Goal: Information Seeking & Learning: Learn about a topic

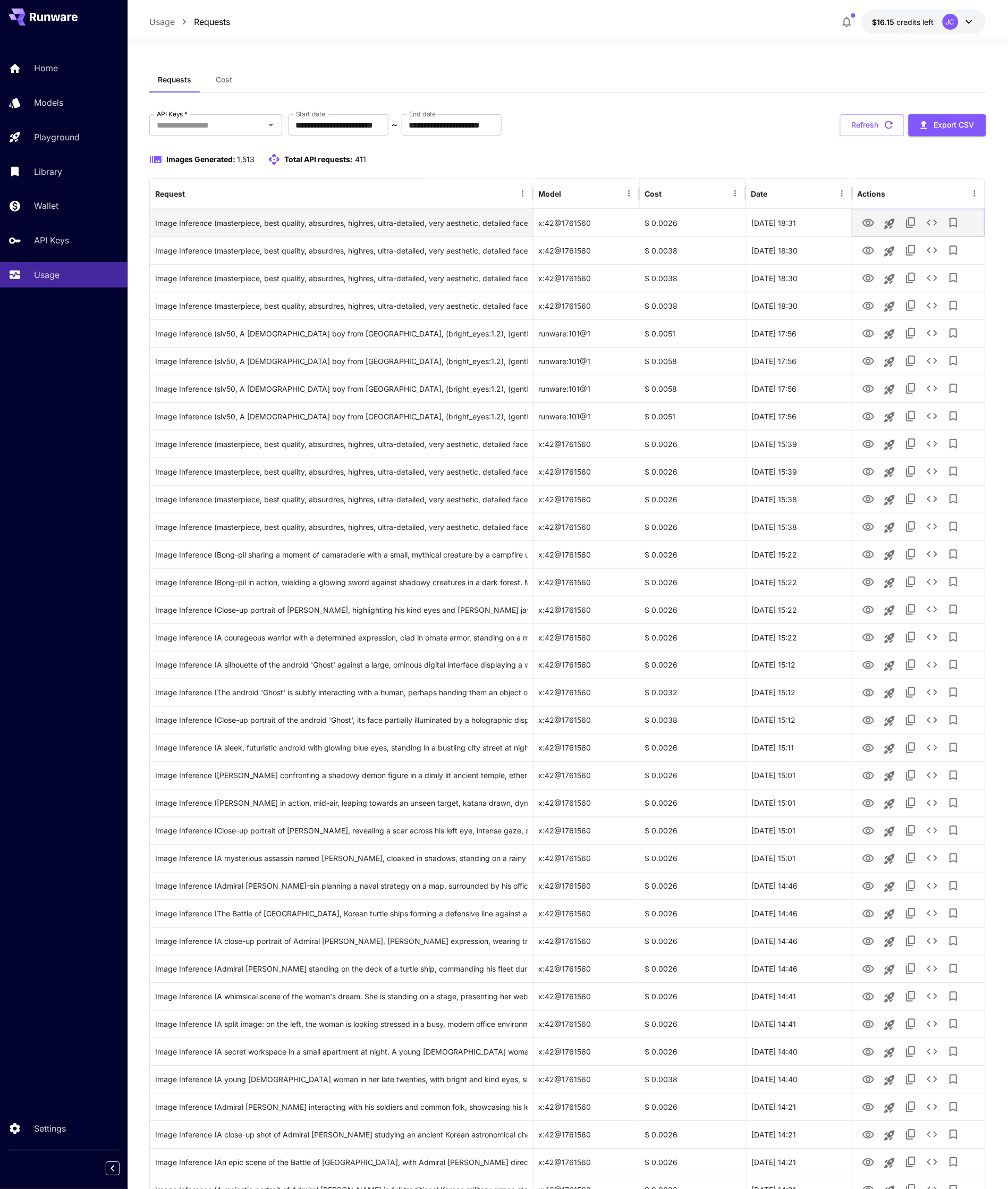
click at [869, 223] on icon "View Image" at bounding box center [868, 223] width 13 height 13
click at [869, 259] on button "View Image" at bounding box center [868, 250] width 21 height 22
click at [869, 258] on div "View Image" at bounding box center [869, 252] width 50 height 15
click at [869, 251] on body "**********" at bounding box center [504, 826] width 1008 height 1652
click at [869, 251] on icon "View Image" at bounding box center [868, 251] width 13 height 13
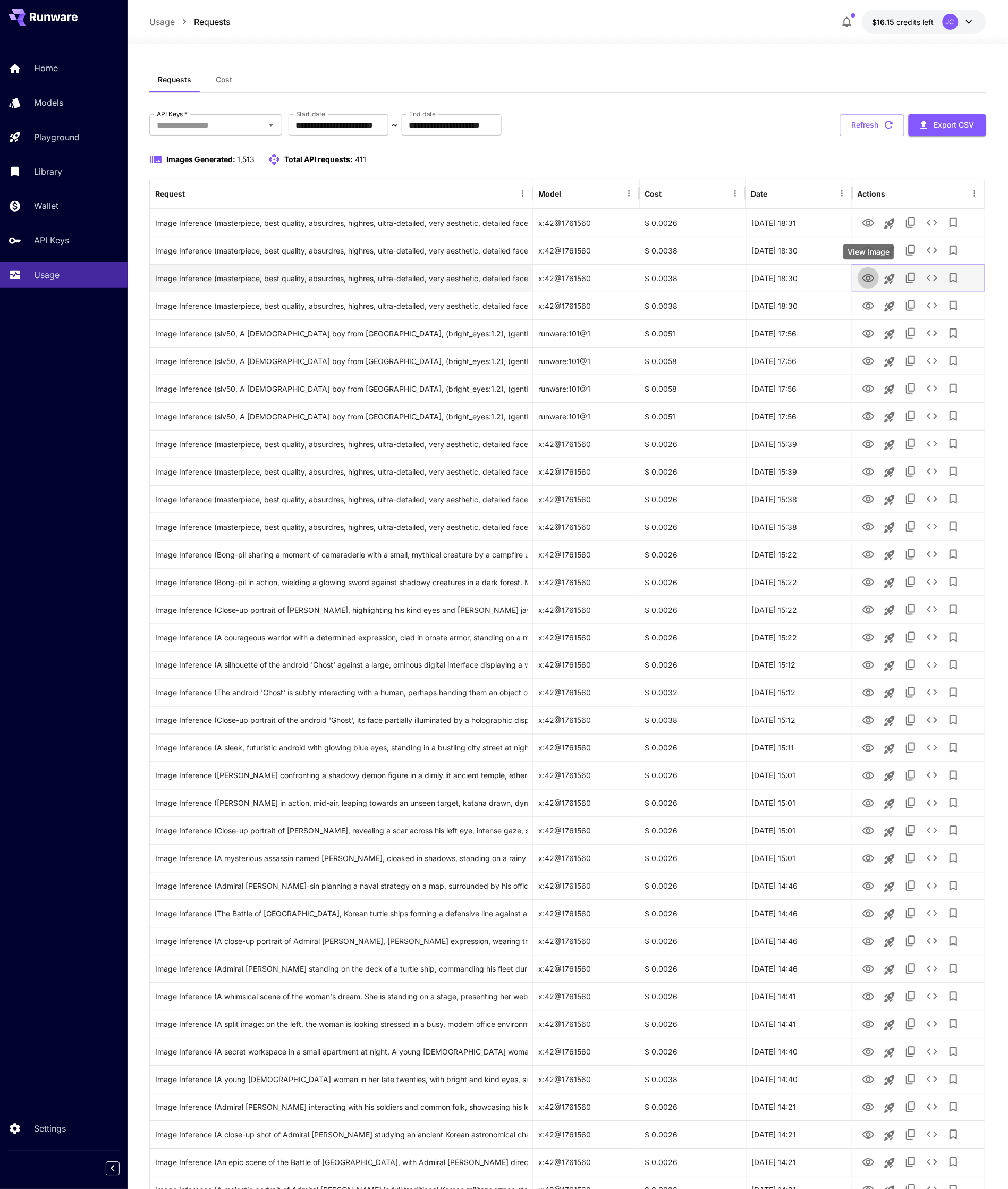
click at [869, 276] on icon "View Image" at bounding box center [868, 278] width 13 height 13
click at [866, 309] on icon "View Image" at bounding box center [868, 306] width 13 height 13
click at [868, 332] on icon "View Image" at bounding box center [868, 333] width 11 height 8
click at [867, 359] on icon "View Image" at bounding box center [868, 361] width 13 height 13
click at [867, 392] on icon "View Image" at bounding box center [868, 388] width 11 height 8
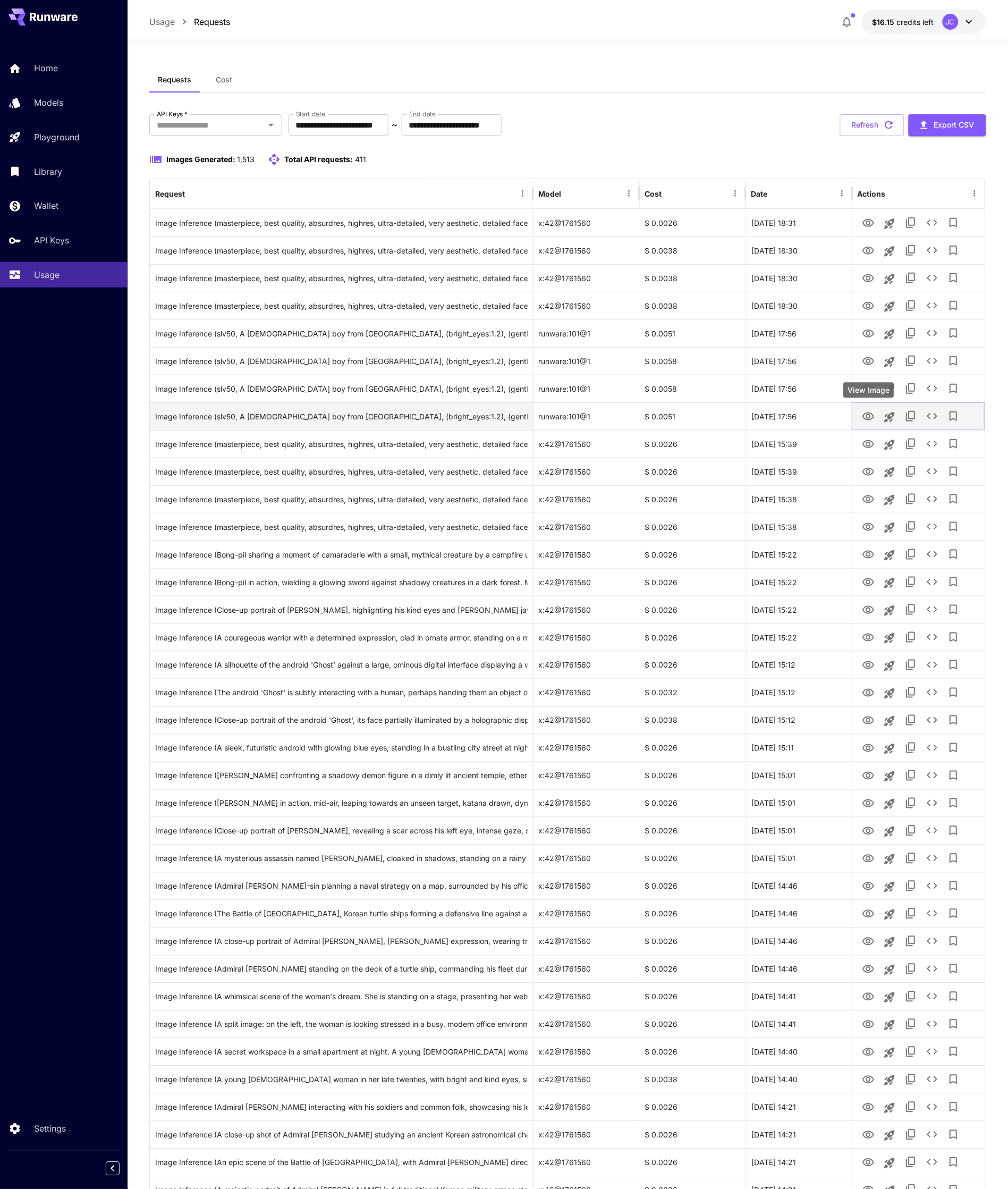
click at [866, 411] on icon "View Image" at bounding box center [868, 416] width 13 height 13
click at [864, 437] on link "View Image" at bounding box center [868, 444] width 13 height 13
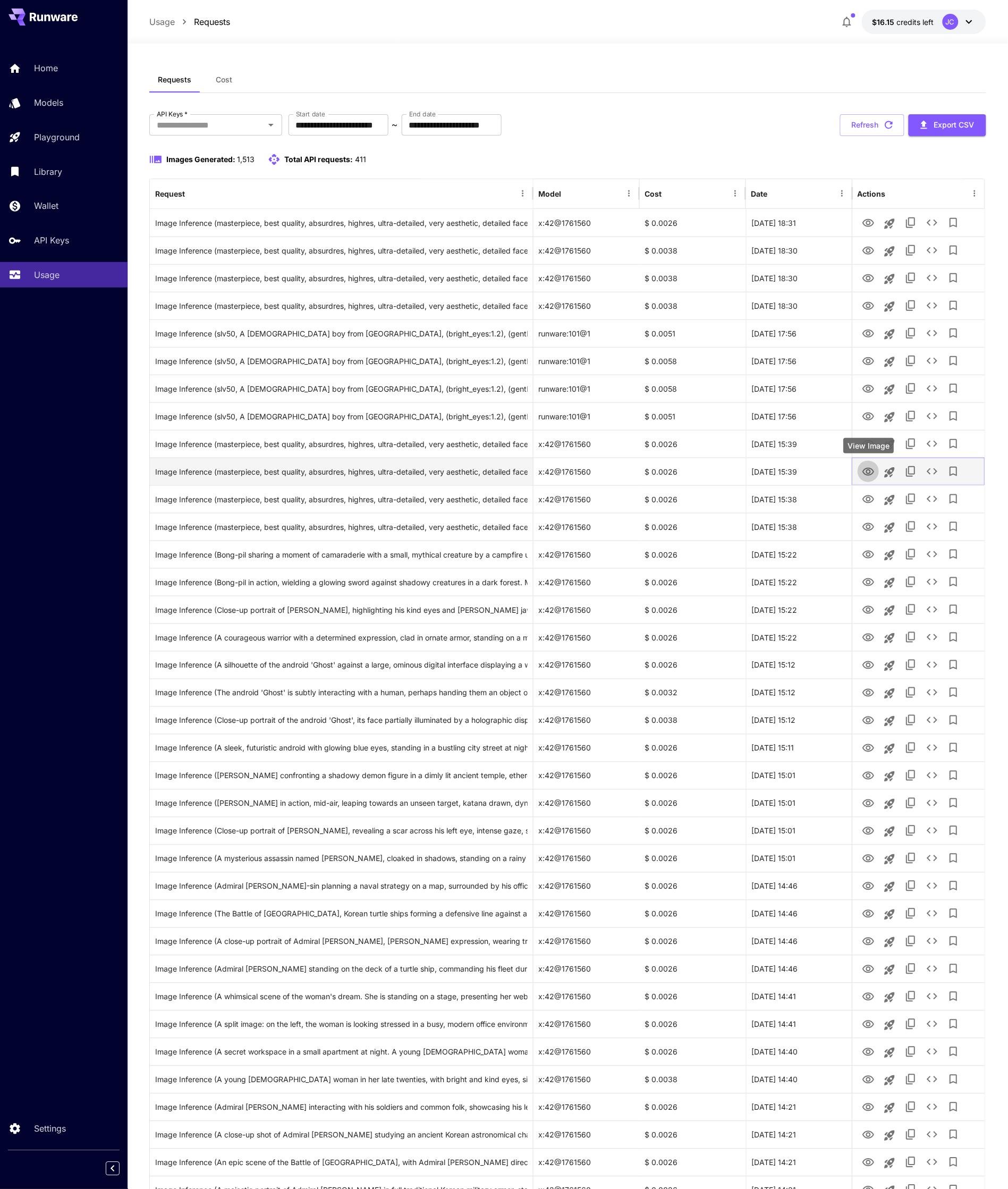
click at [865, 473] on icon "View Image" at bounding box center [868, 472] width 13 height 13
click at [864, 499] on icon "View Image" at bounding box center [868, 500] width 13 height 13
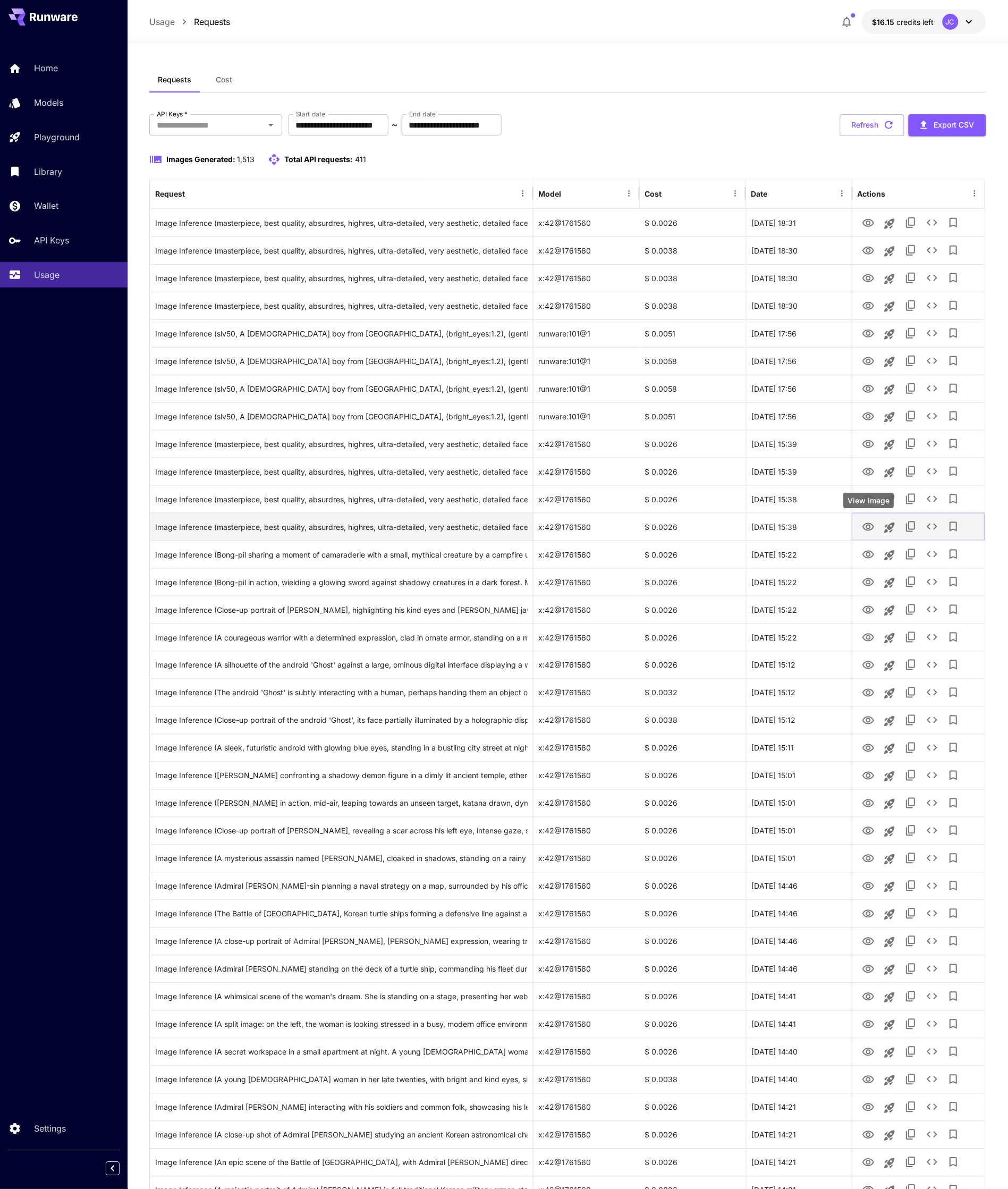
click at [869, 532] on icon "View Image" at bounding box center [868, 527] width 13 height 13
click at [867, 562] on button "View Image" at bounding box center [868, 554] width 21 height 22
click at [868, 559] on icon "View Image" at bounding box center [868, 555] width 13 height 13
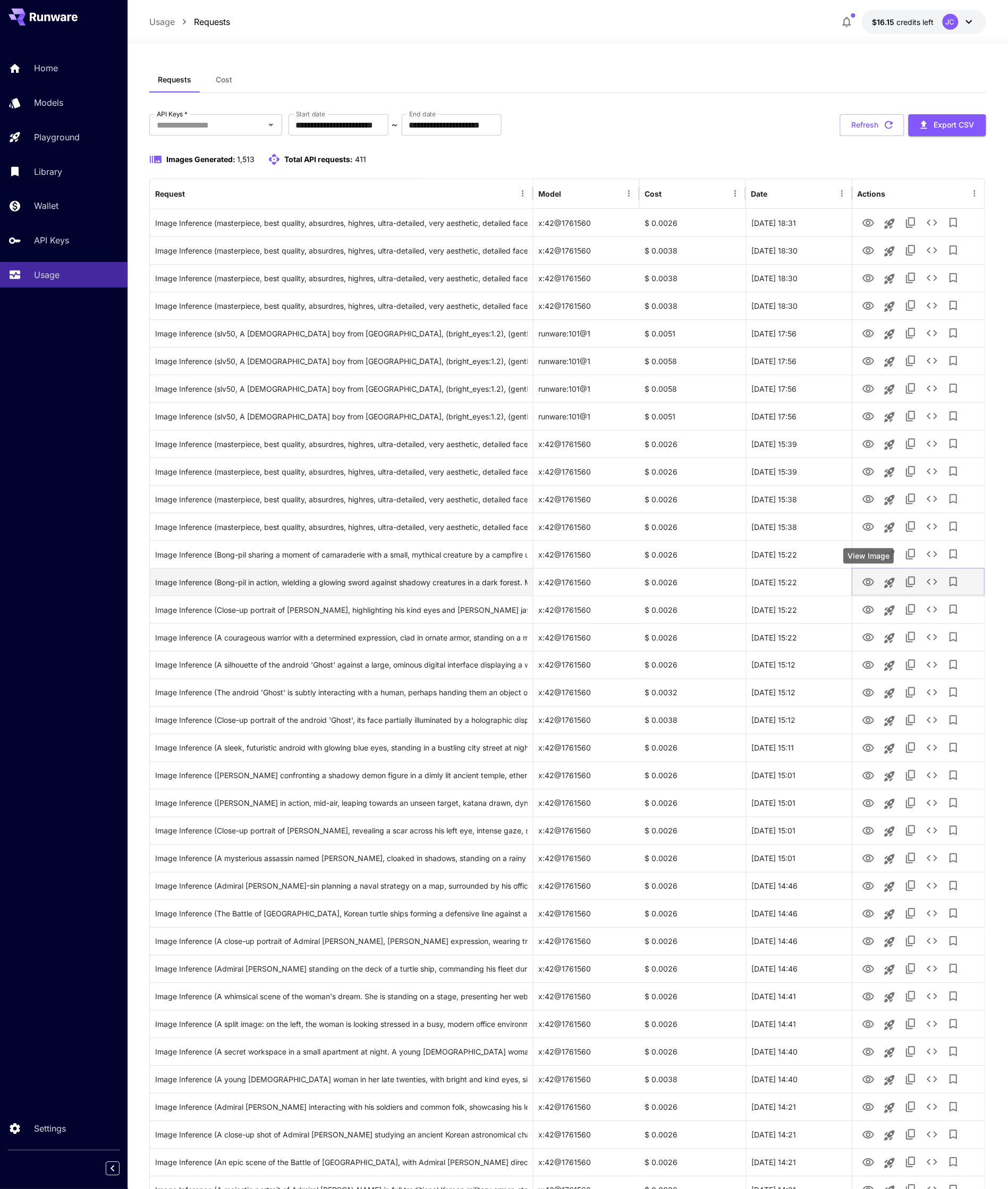
click at [868, 586] on icon "View Image" at bounding box center [868, 582] width 11 height 8
click at [867, 607] on icon "View Image" at bounding box center [868, 610] width 11 height 8
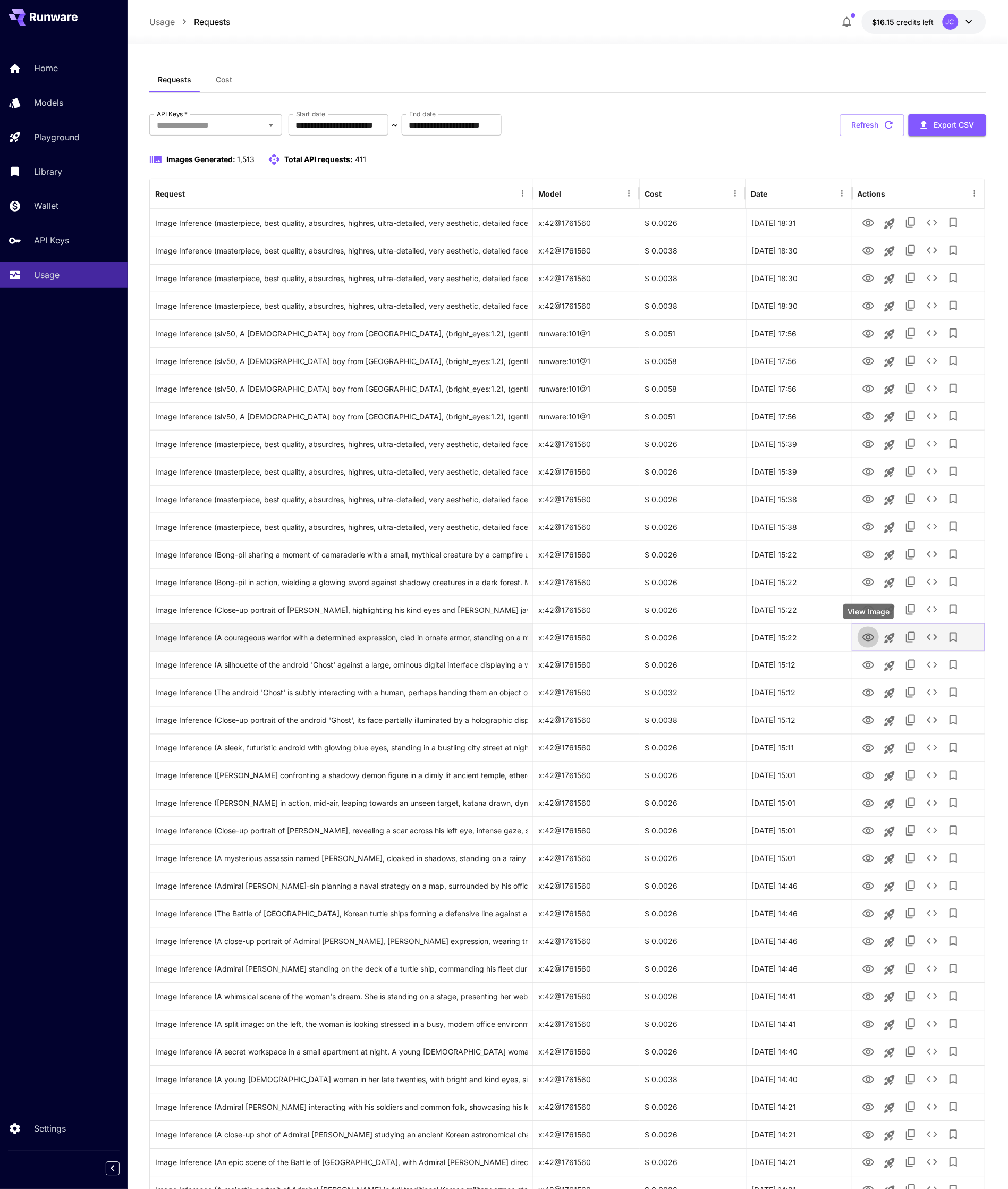
click at [867, 647] on button "View Image" at bounding box center [868, 637] width 21 height 22
click at [867, 639] on icon "View Image" at bounding box center [868, 637] width 11 height 8
click at [867, 662] on icon "View Image" at bounding box center [868, 665] width 13 height 13
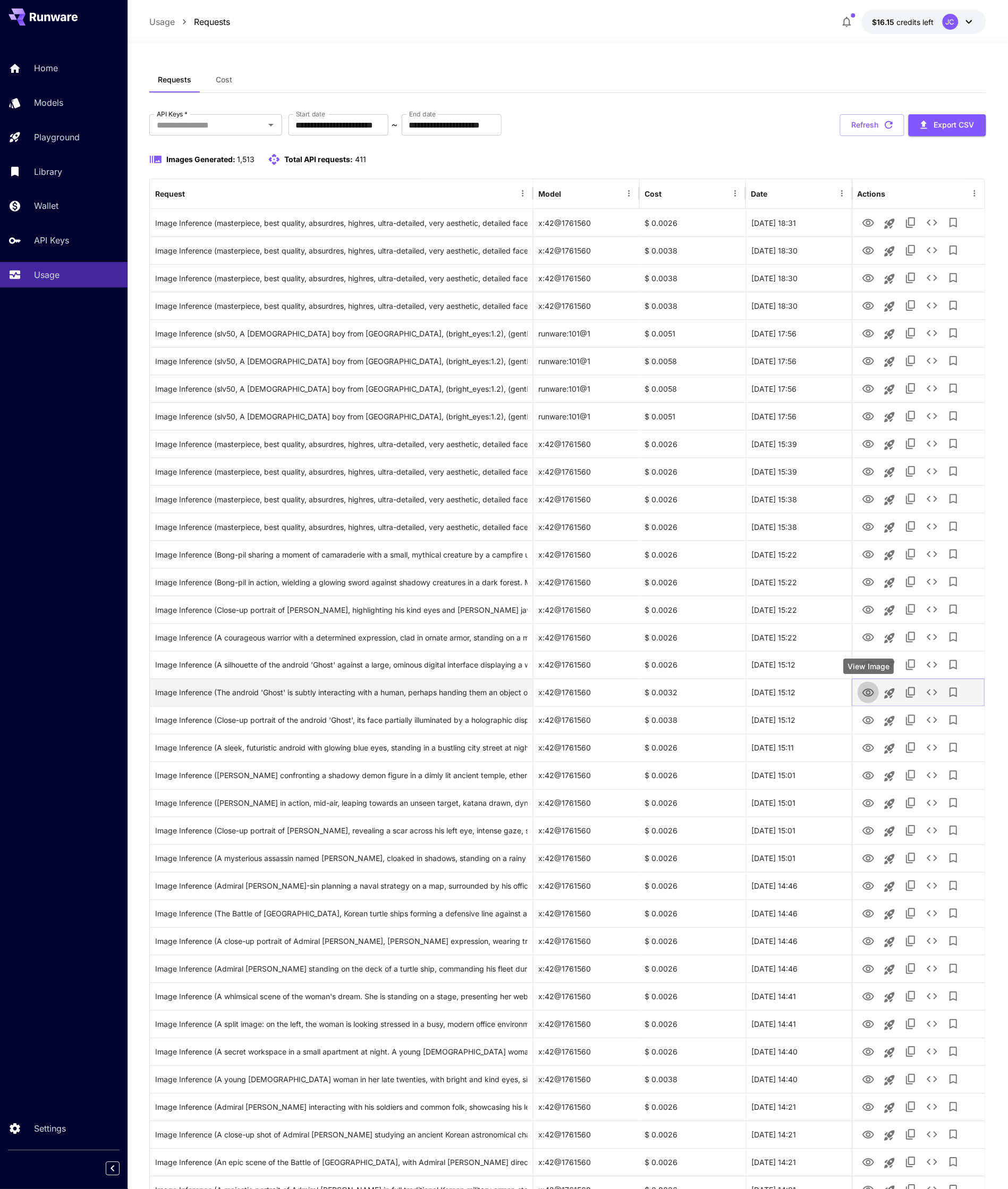
click at [867, 689] on icon "View Image" at bounding box center [868, 693] width 11 height 8
click at [866, 718] on icon "View Image" at bounding box center [868, 721] width 11 height 8
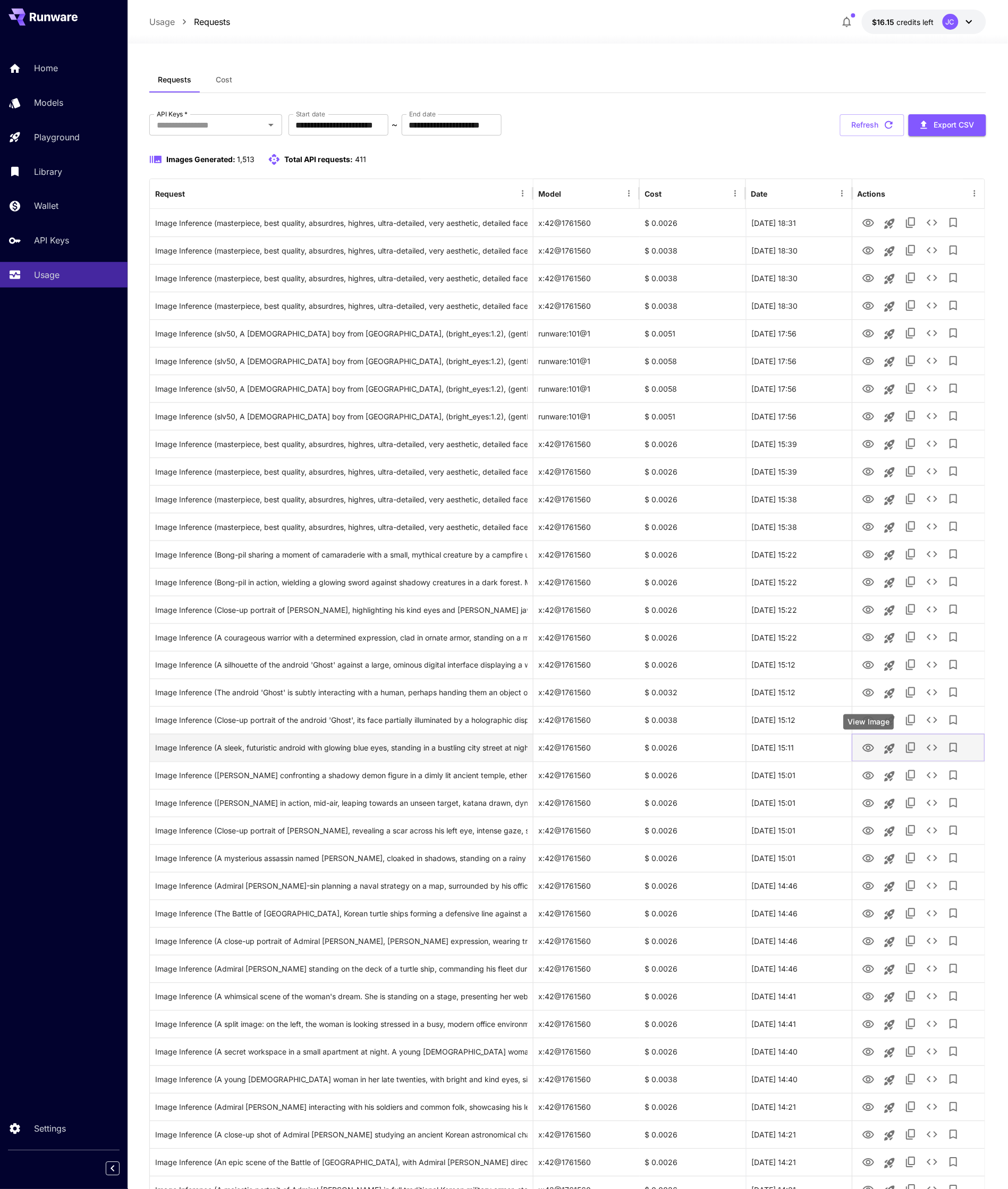
click at [864, 746] on icon "View Image" at bounding box center [868, 748] width 11 height 8
click at [866, 774] on icon "View Image" at bounding box center [868, 776] width 11 height 8
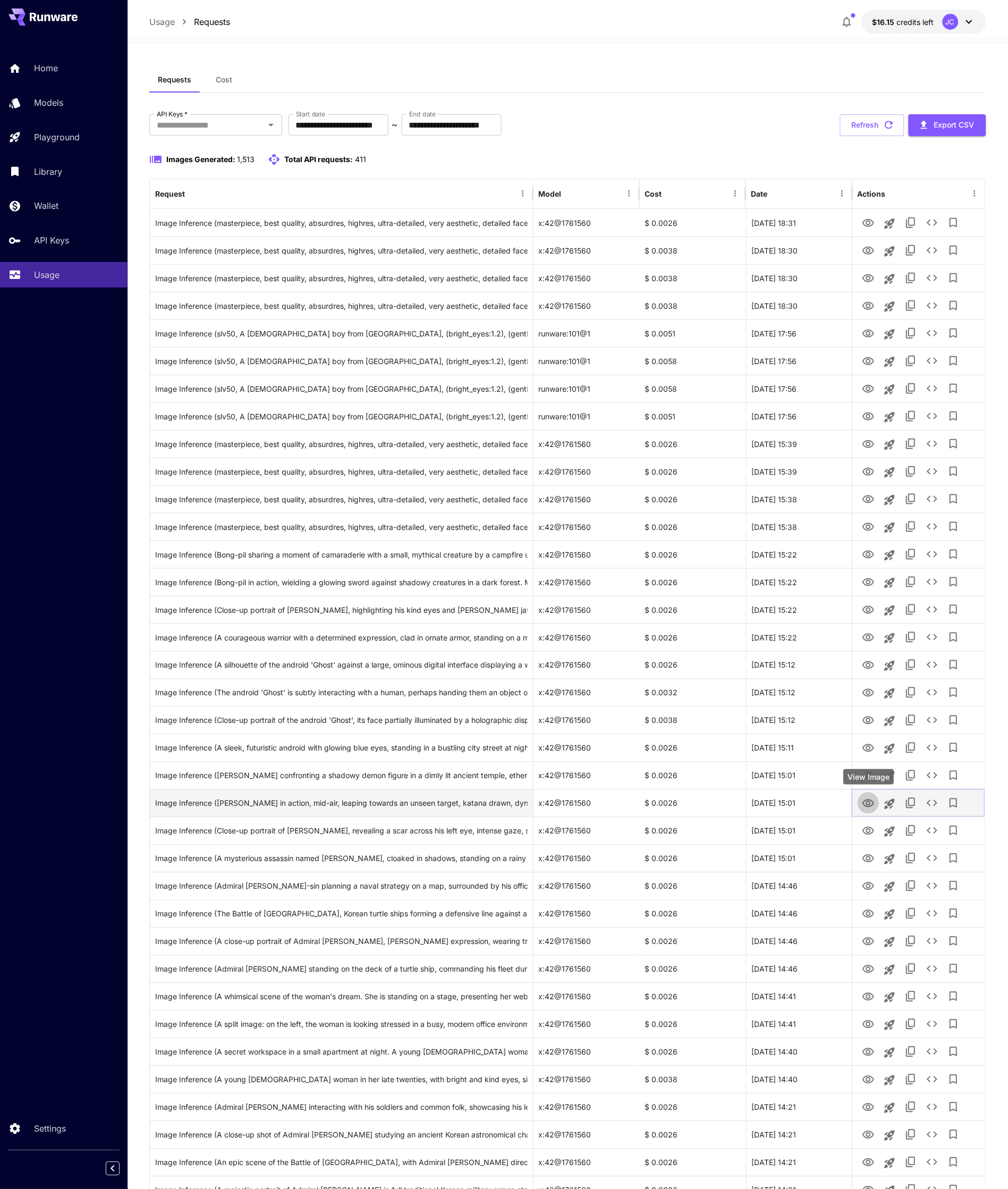
click at [867, 809] on icon "View Image" at bounding box center [868, 803] width 13 height 13
click at [865, 831] on icon "View Image" at bounding box center [868, 831] width 13 height 13
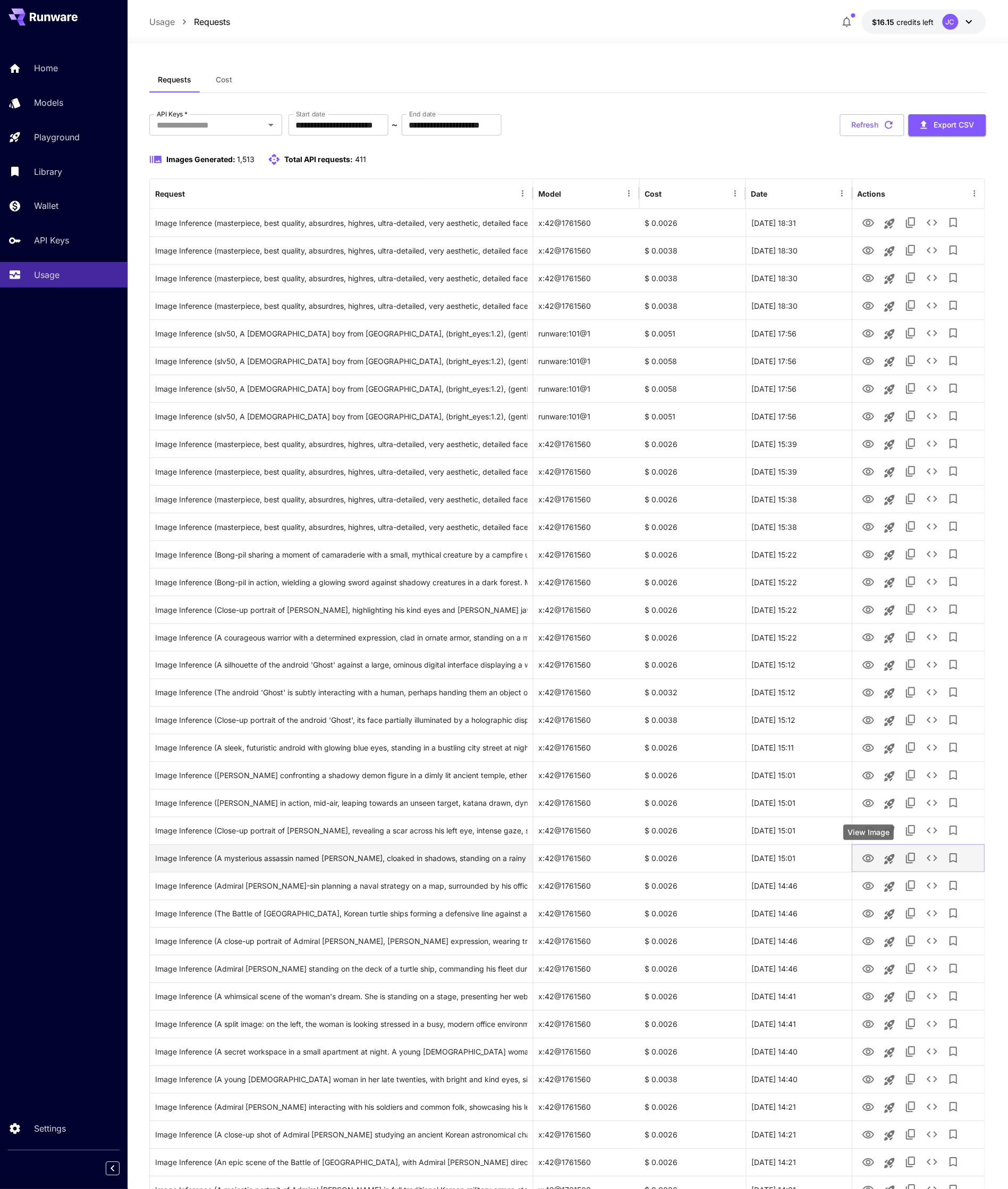
click at [865, 861] on icon "View Image" at bounding box center [868, 859] width 11 height 8
click at [865, 882] on icon "View Image" at bounding box center [868, 886] width 13 height 13
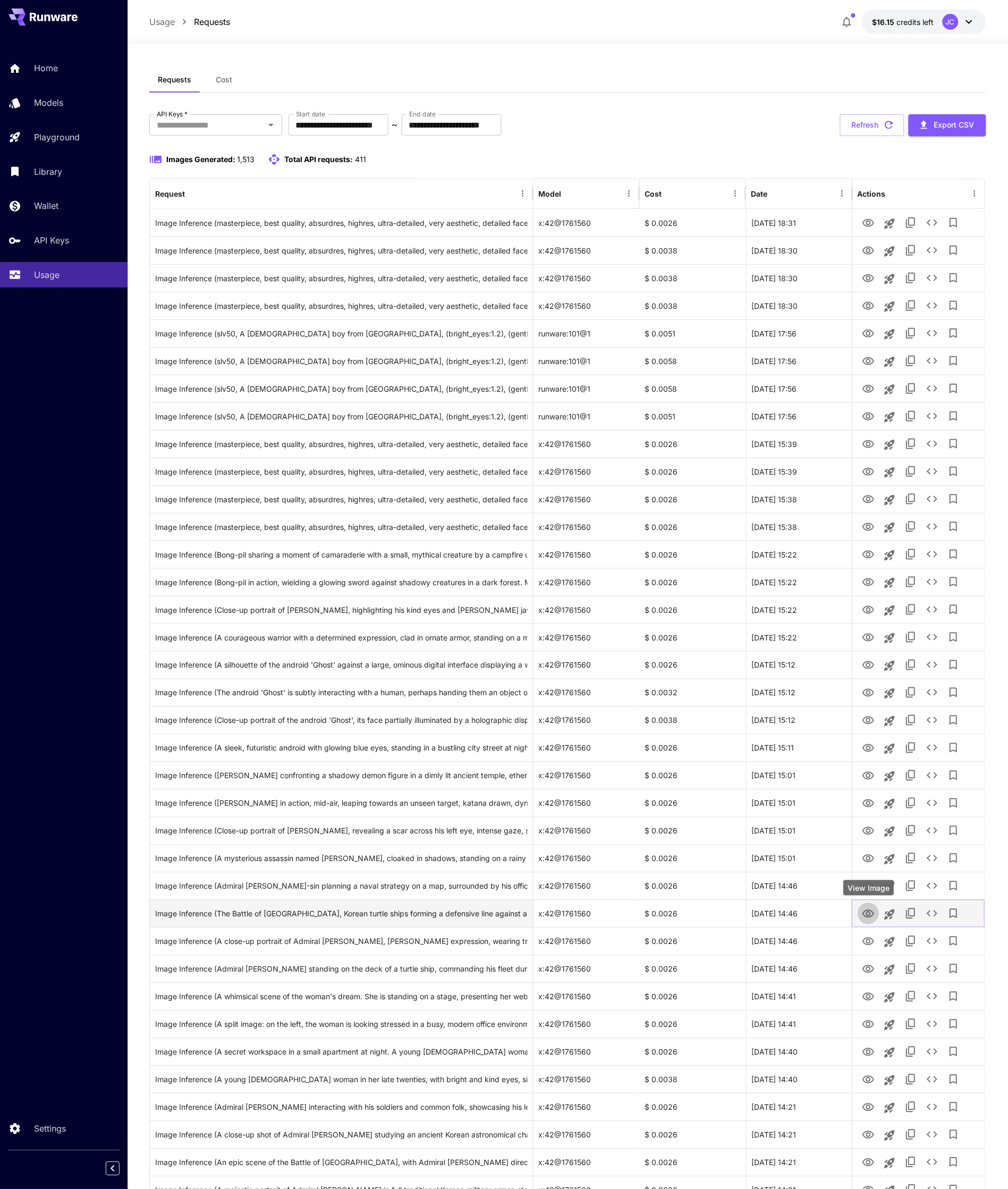
click at [867, 908] on icon "View Image" at bounding box center [868, 914] width 13 height 13
click at [865, 936] on icon "View Image" at bounding box center [868, 942] width 13 height 13
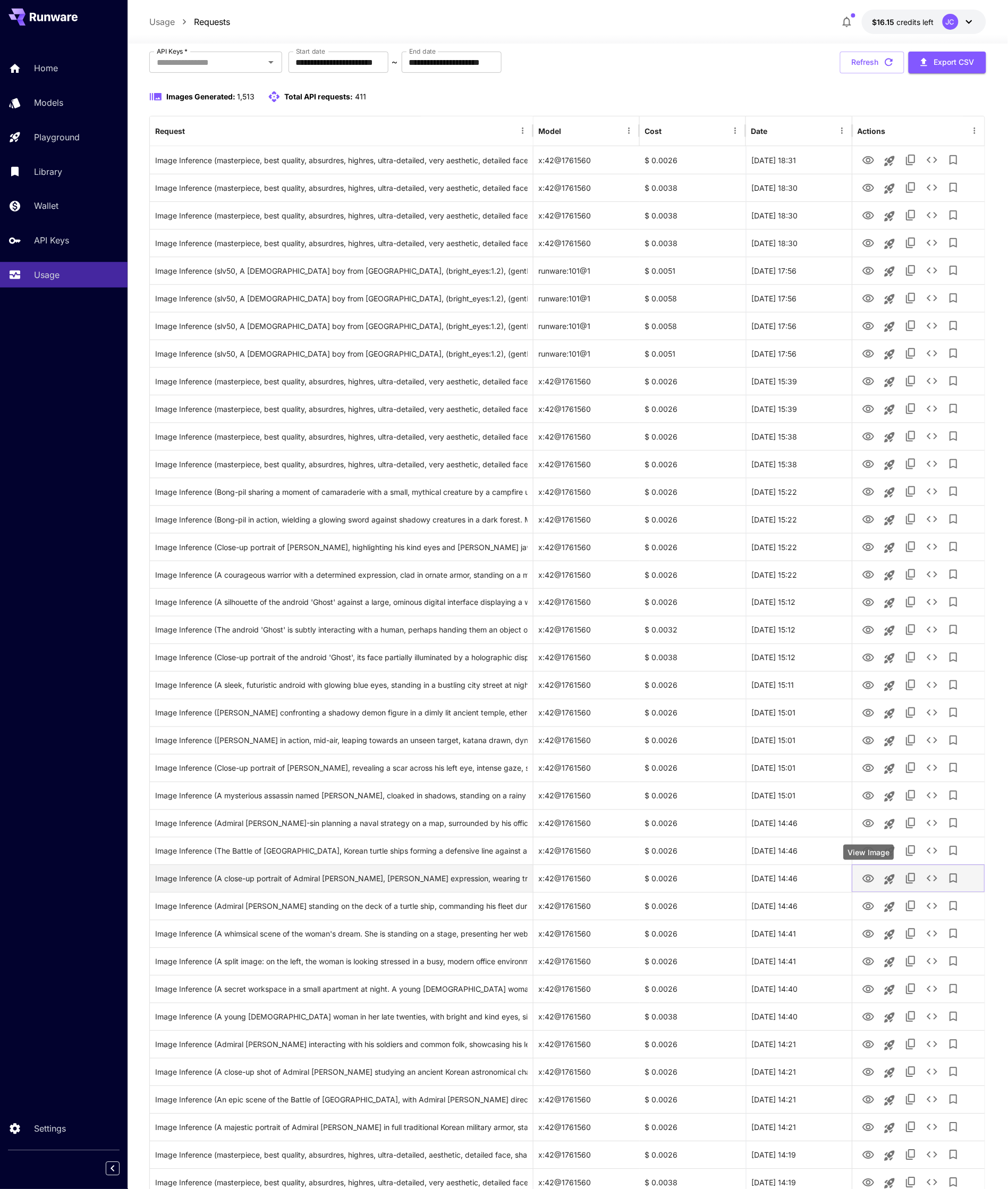
scroll to position [95, 0]
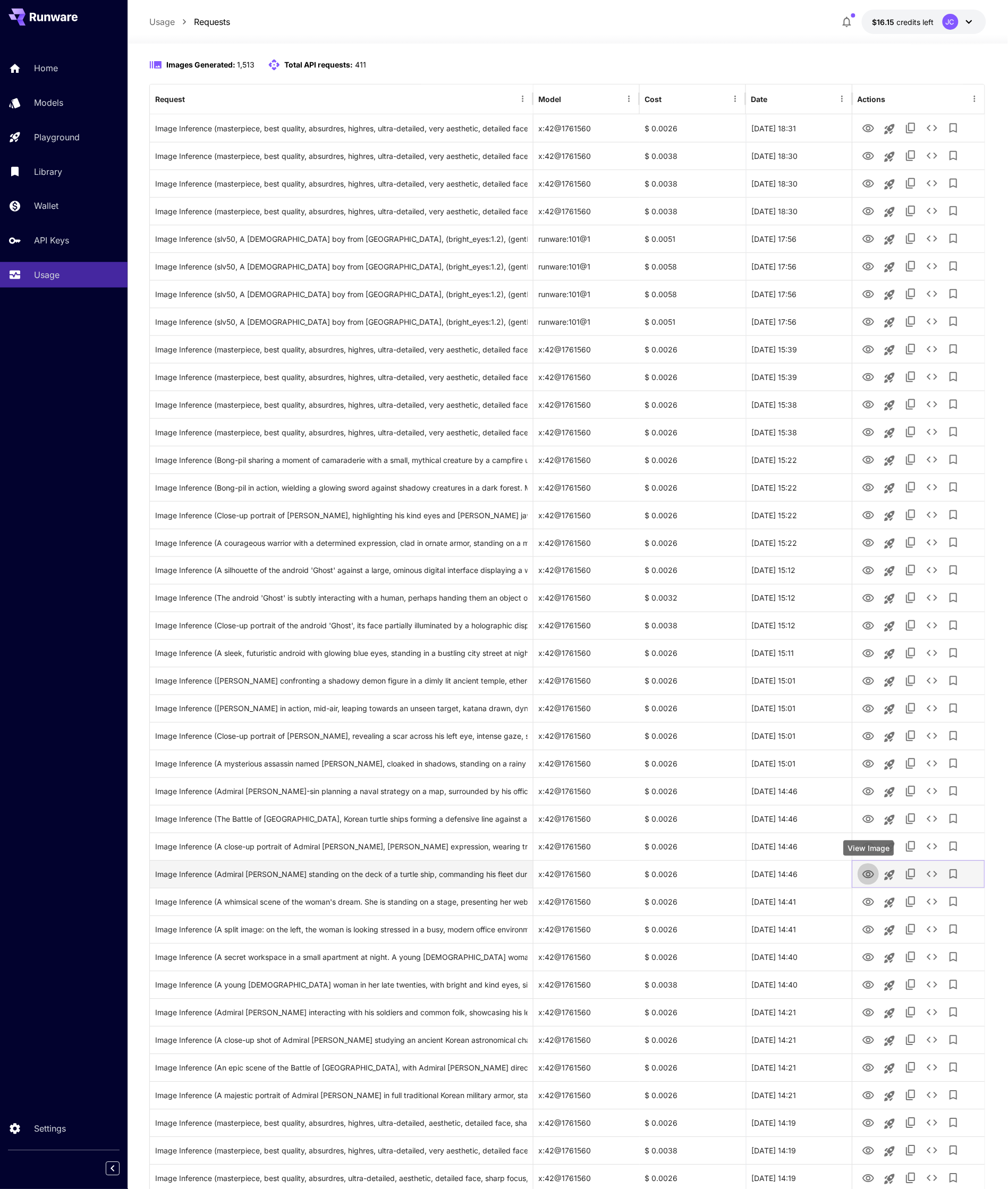
click at [869, 875] on icon "View Image" at bounding box center [868, 874] width 11 height 8
click at [866, 898] on icon "View Image" at bounding box center [868, 902] width 11 height 8
click at [865, 925] on icon "View Image" at bounding box center [868, 930] width 13 height 13
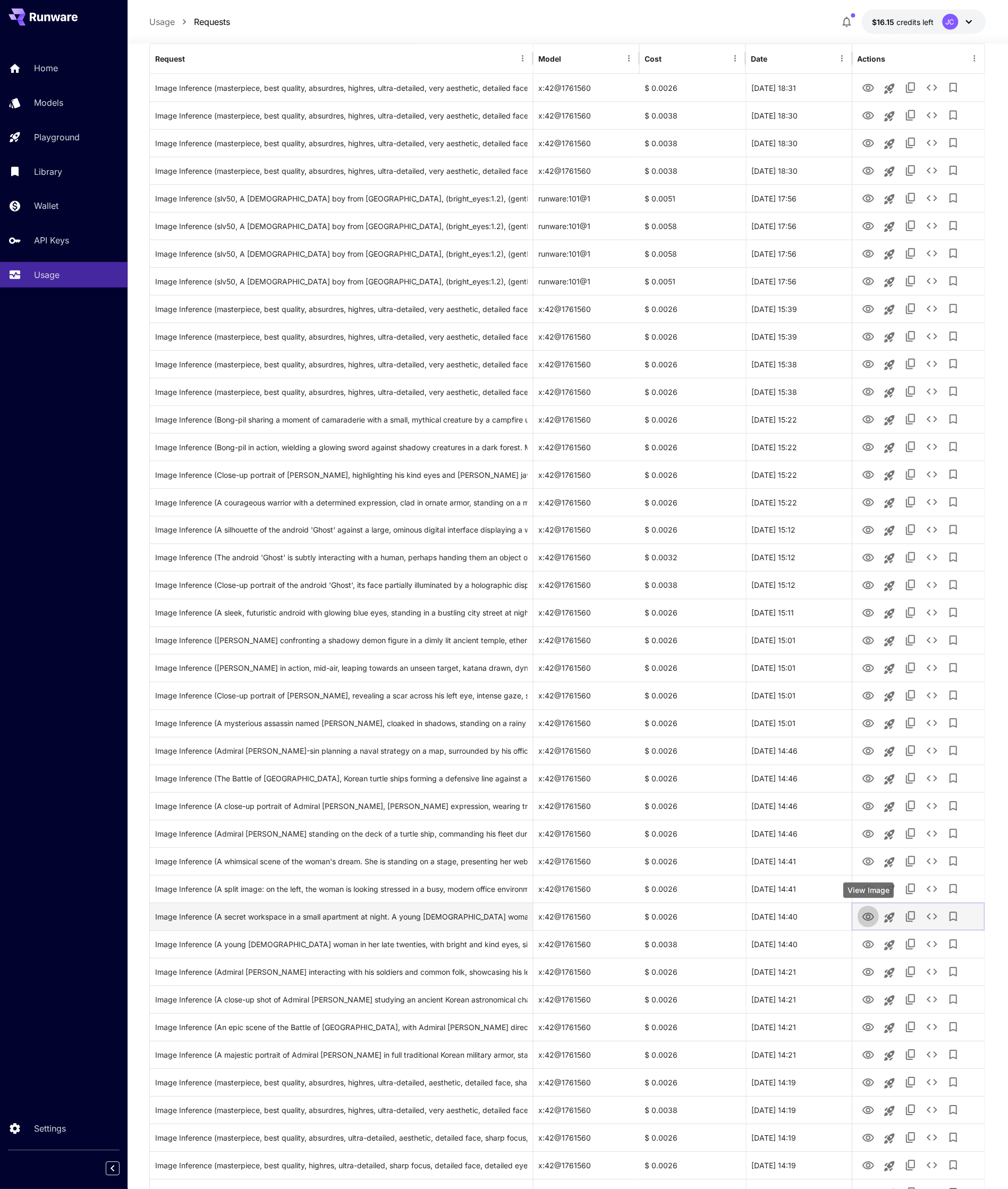
click at [866, 923] on icon "View Image" at bounding box center [868, 917] width 13 height 13
click at [865, 945] on icon "View Image" at bounding box center [868, 945] width 13 height 13
click at [865, 972] on icon "View Image" at bounding box center [868, 972] width 13 height 13
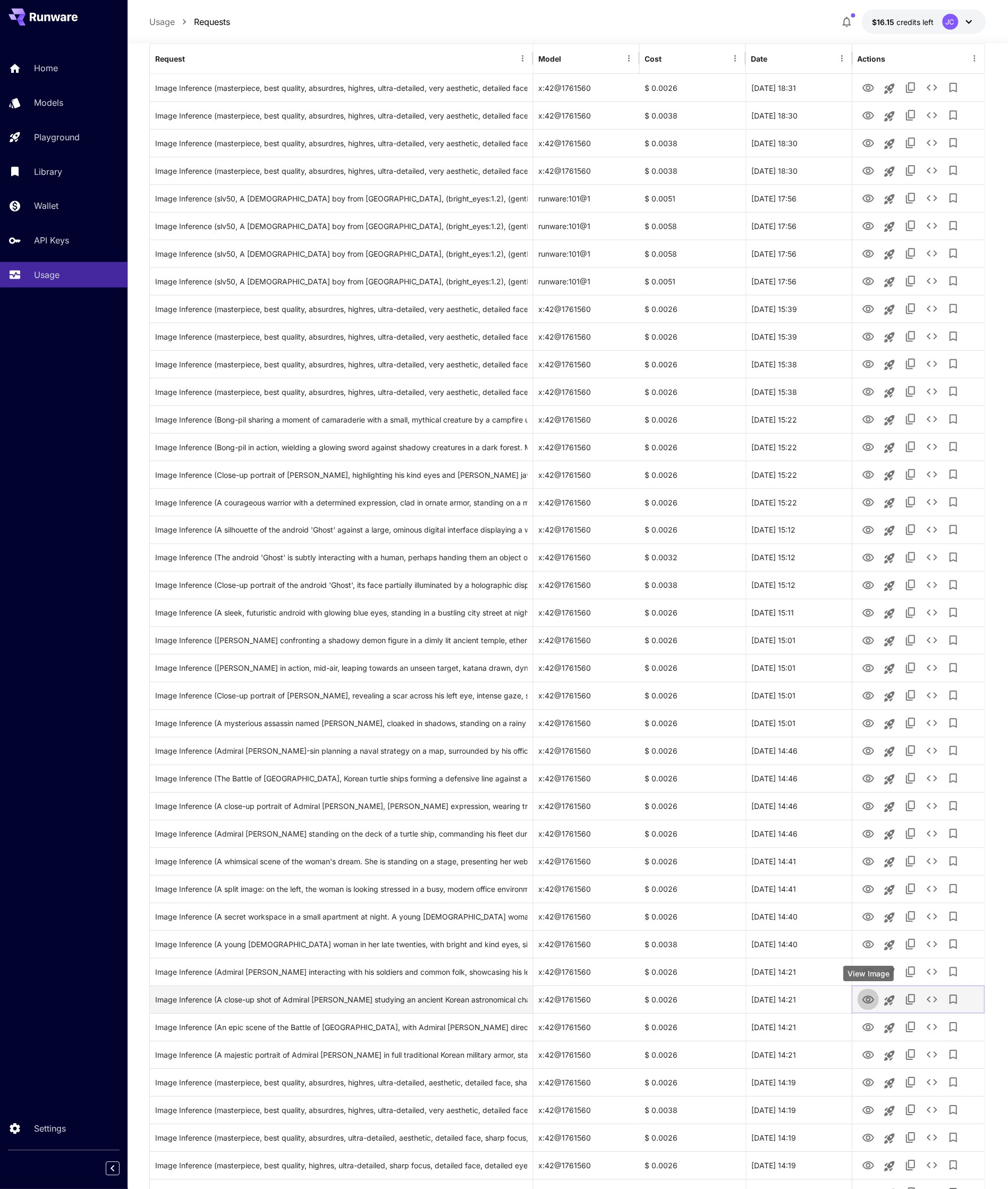
click at [864, 1000] on icon "View Image" at bounding box center [868, 1000] width 13 height 13
click at [865, 1023] on icon "View Image" at bounding box center [868, 1028] width 13 height 13
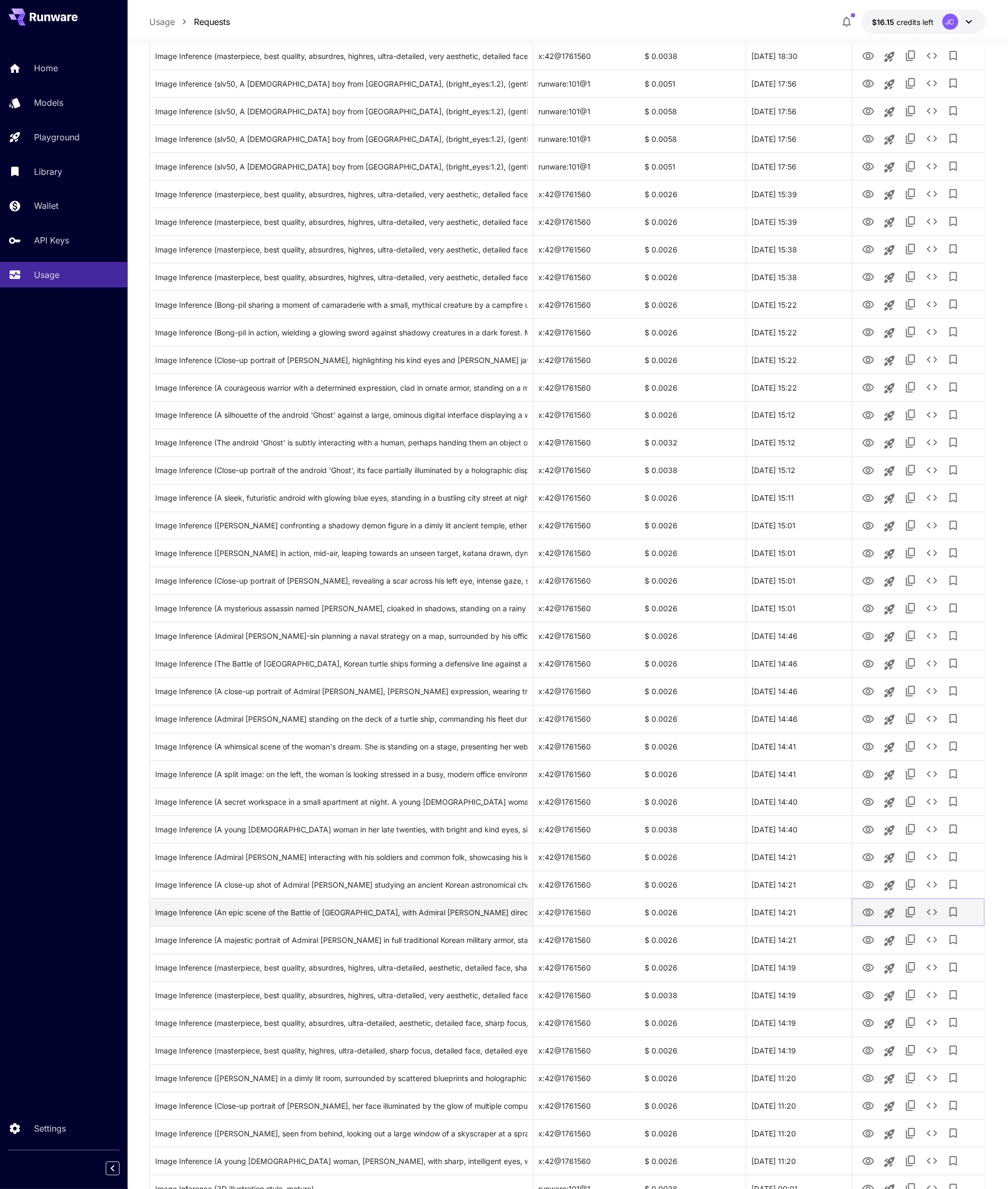
scroll to position [257, 0]
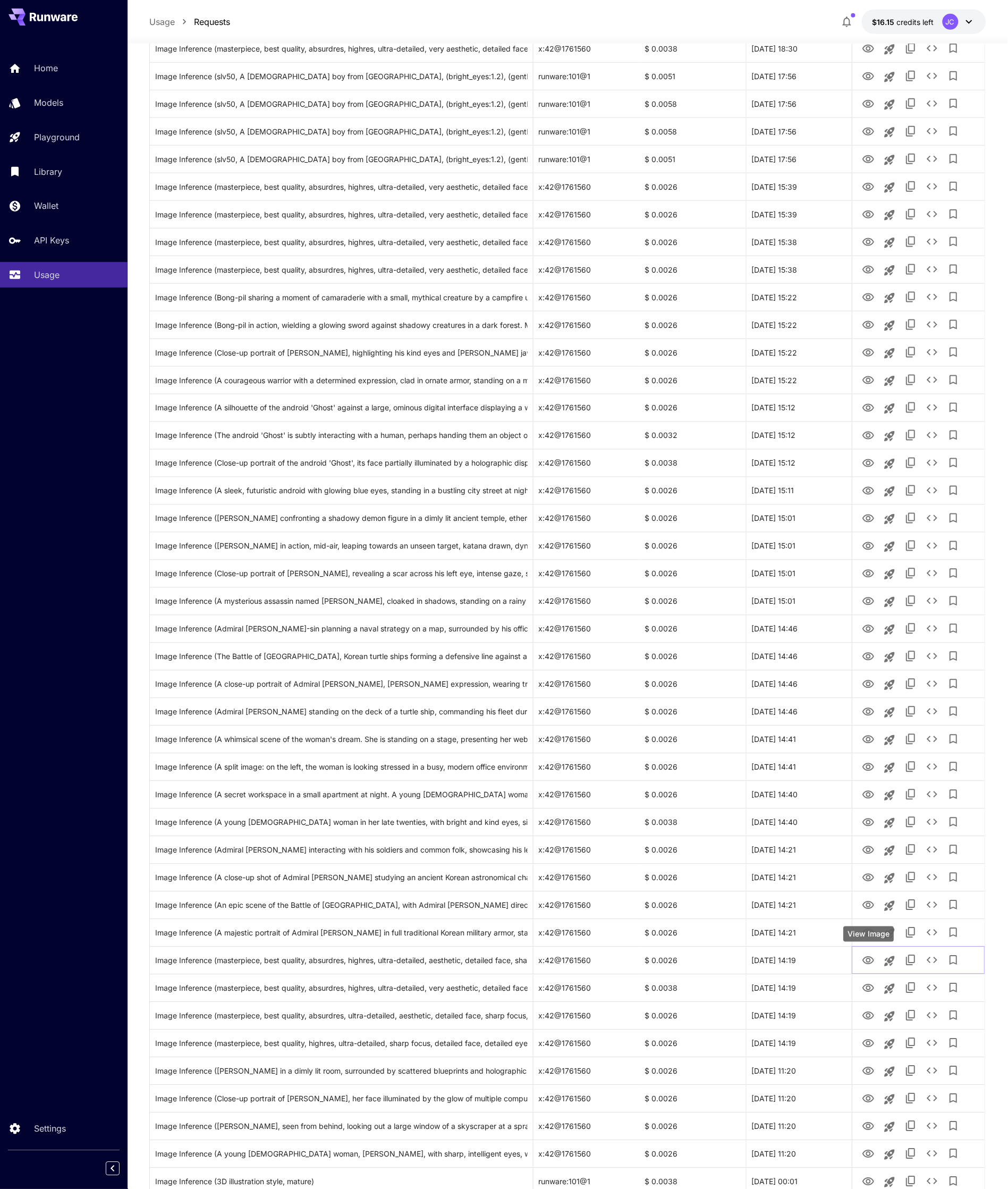
click at [870, 940] on div "View Image" at bounding box center [869, 934] width 50 height 15
click at [868, 928] on icon "View Image" at bounding box center [868, 933] width 13 height 13
click at [867, 959] on icon "View Image" at bounding box center [868, 961] width 11 height 8
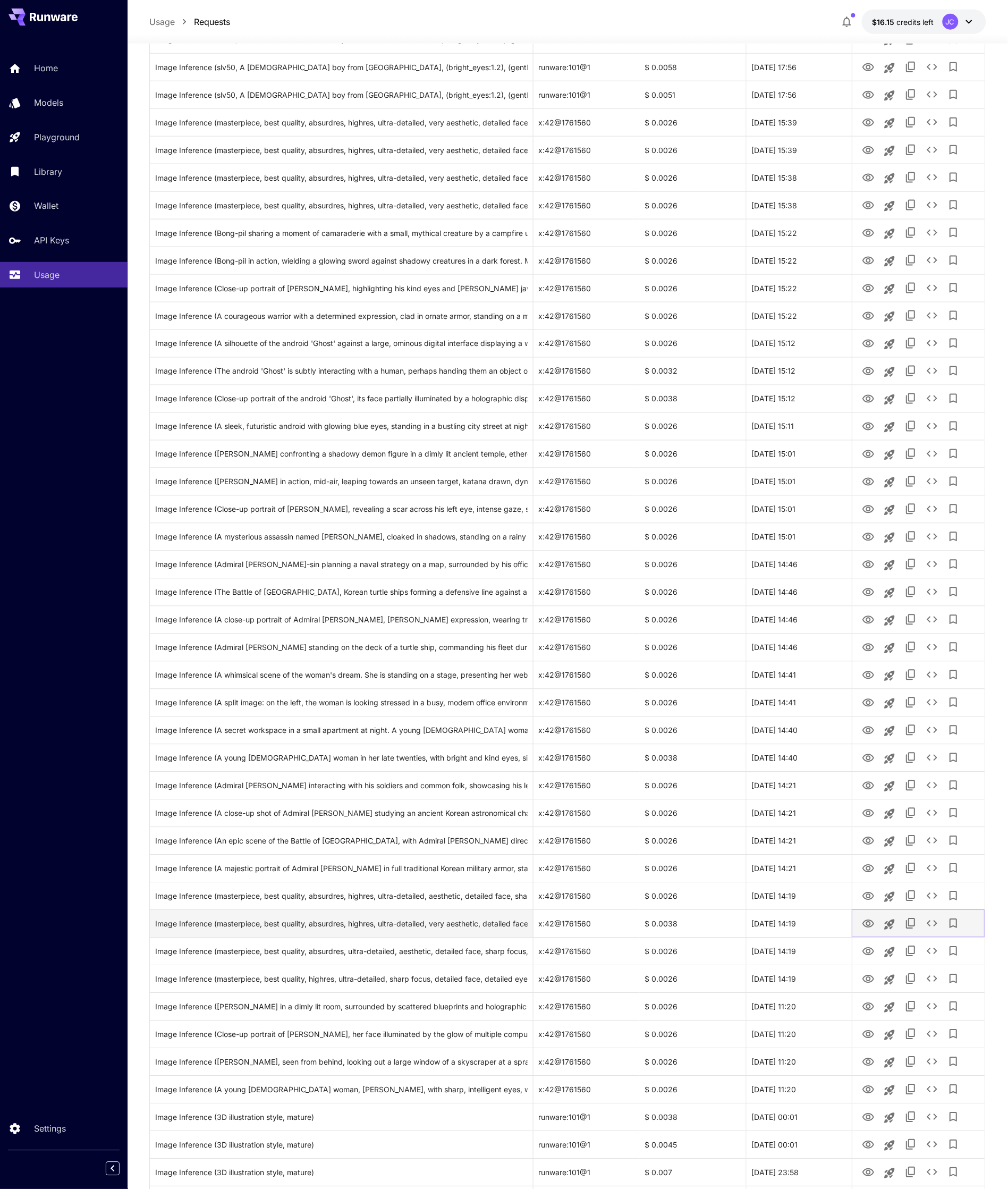
scroll to position [323, 0]
click at [869, 952] on icon "View Image" at bounding box center [868, 950] width 11 height 8
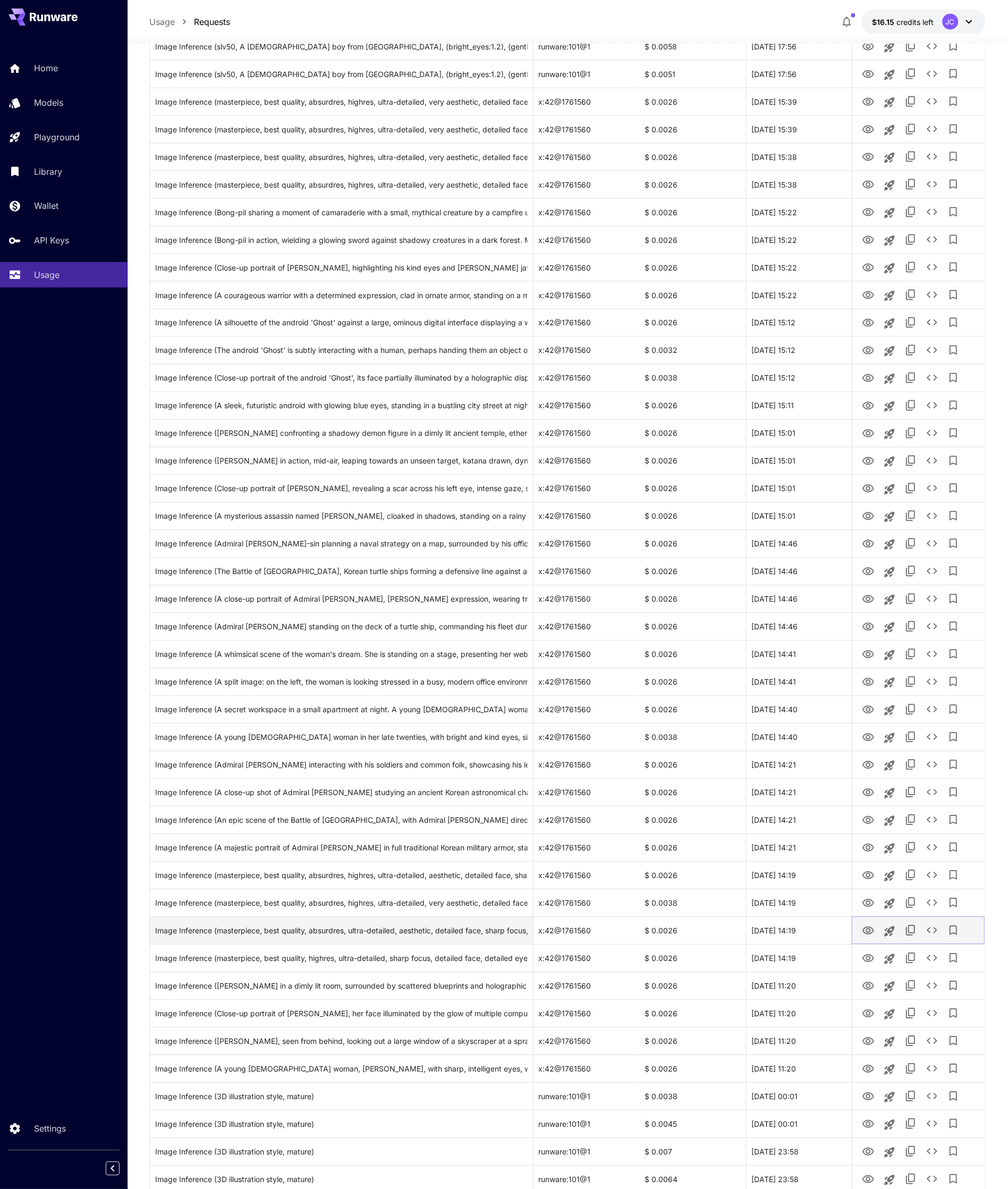
scroll to position [353, 0]
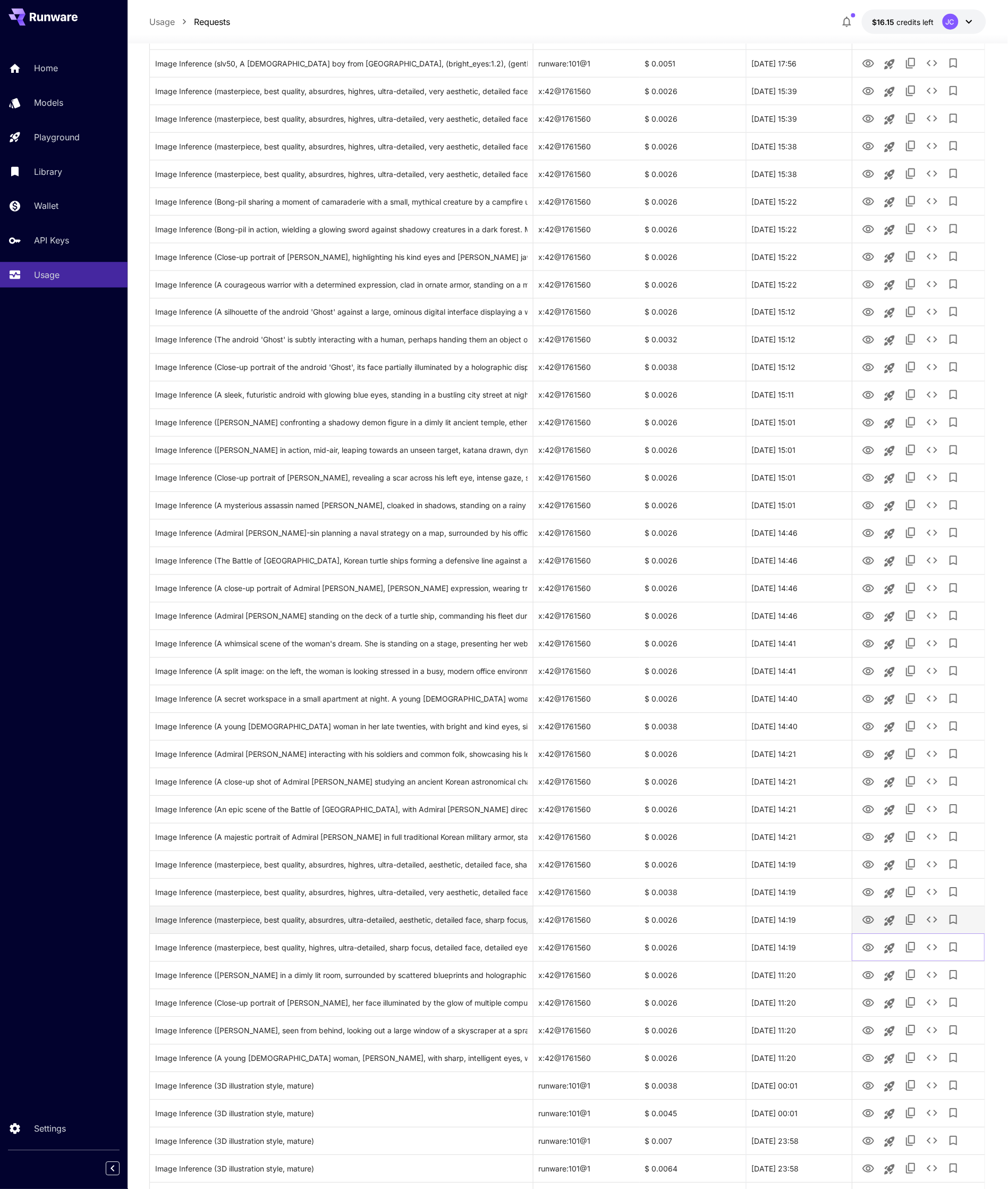
click at [869, 952] on icon "View Image" at bounding box center [868, 948] width 11 height 8
click at [869, 970] on icon "View Image" at bounding box center [868, 976] width 13 height 13
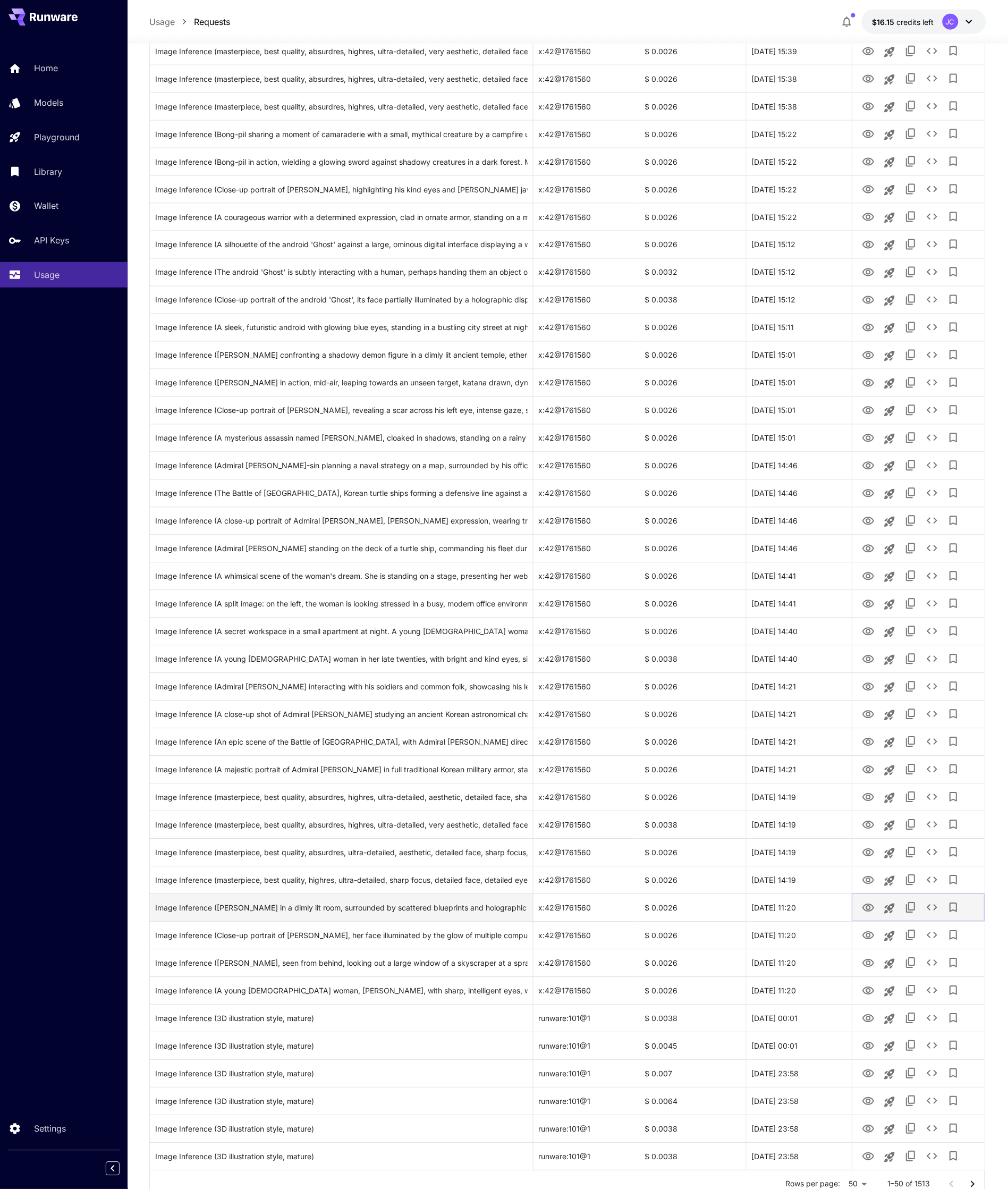
scroll to position [443, 0]
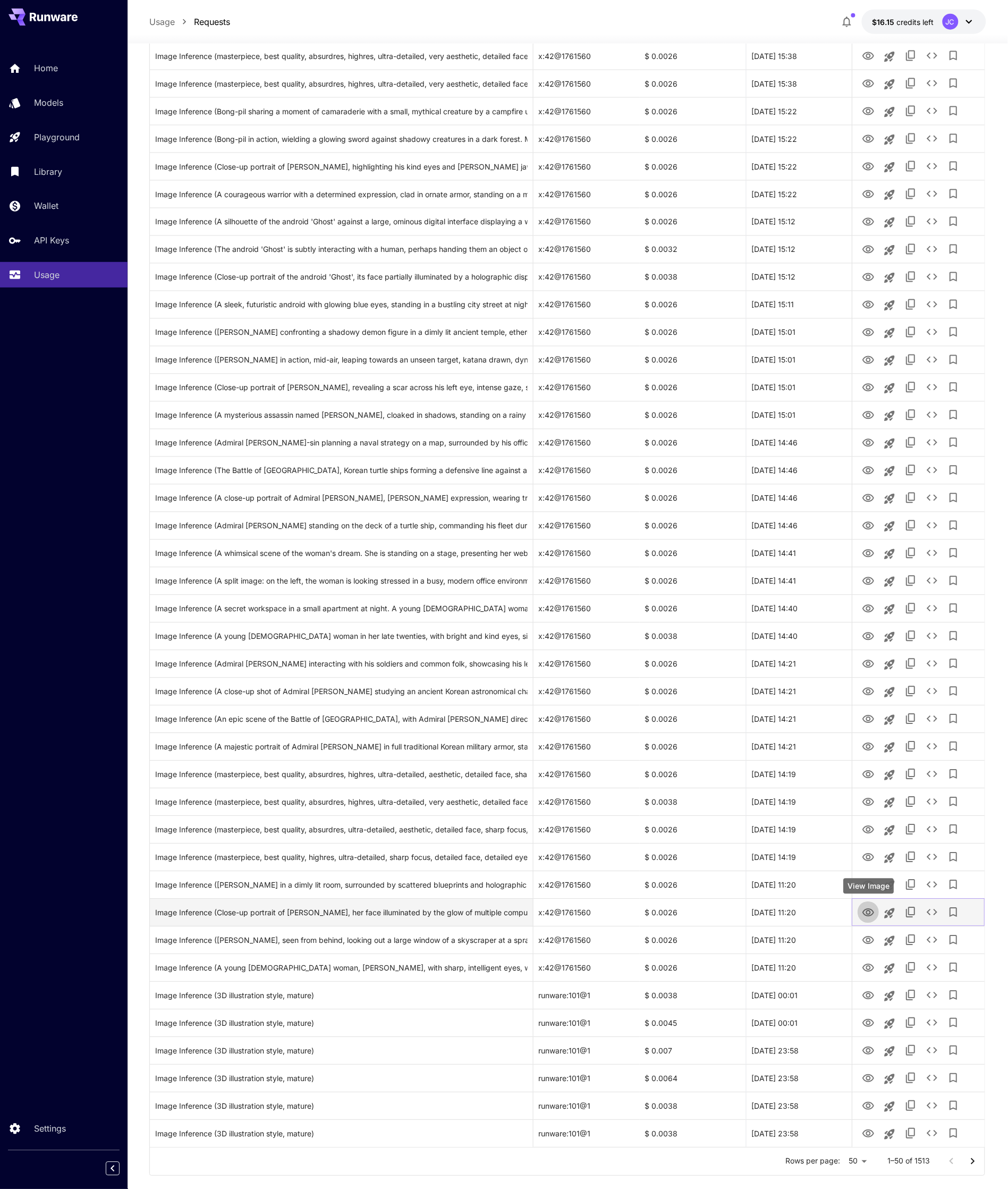
click at [869, 914] on icon "View Image" at bounding box center [868, 913] width 11 height 8
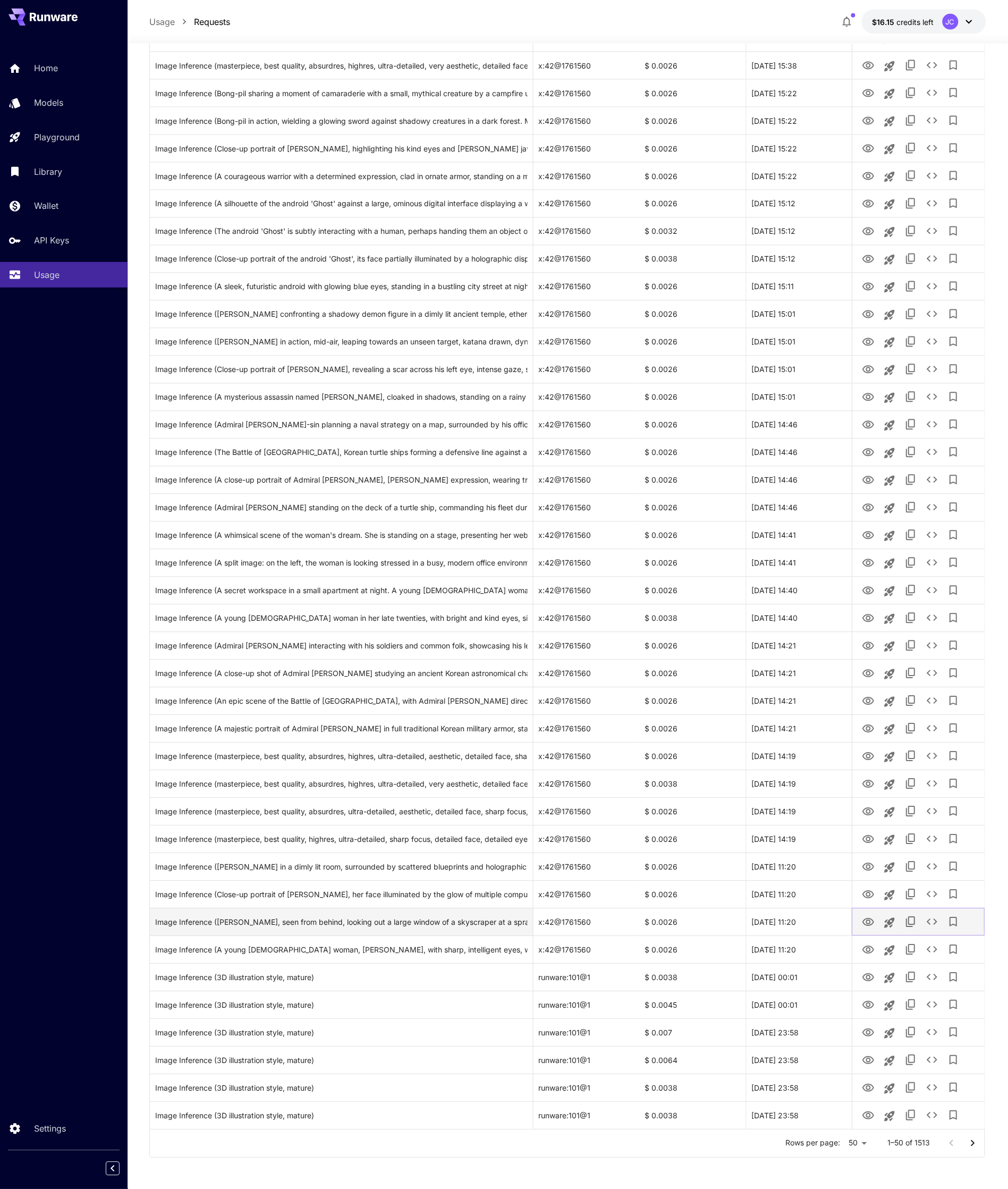
click at [869, 917] on icon "View Image" at bounding box center [868, 923] width 13 height 13
click at [869, 950] on icon "View Image" at bounding box center [868, 950] width 13 height 13
click at [979, 1146] on icon "Go to next page" at bounding box center [972, 1144] width 13 height 13
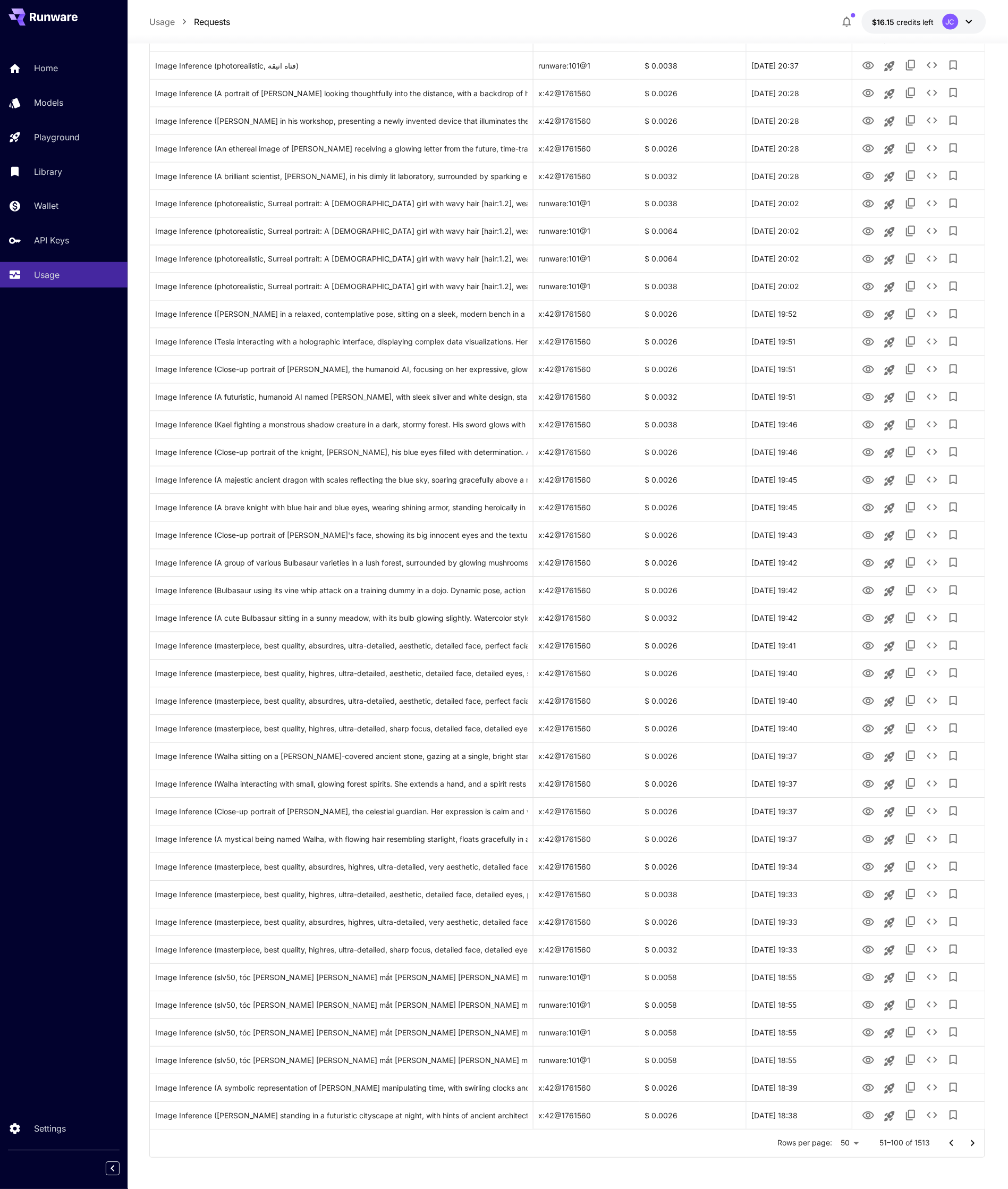
scroll to position [0, 0]
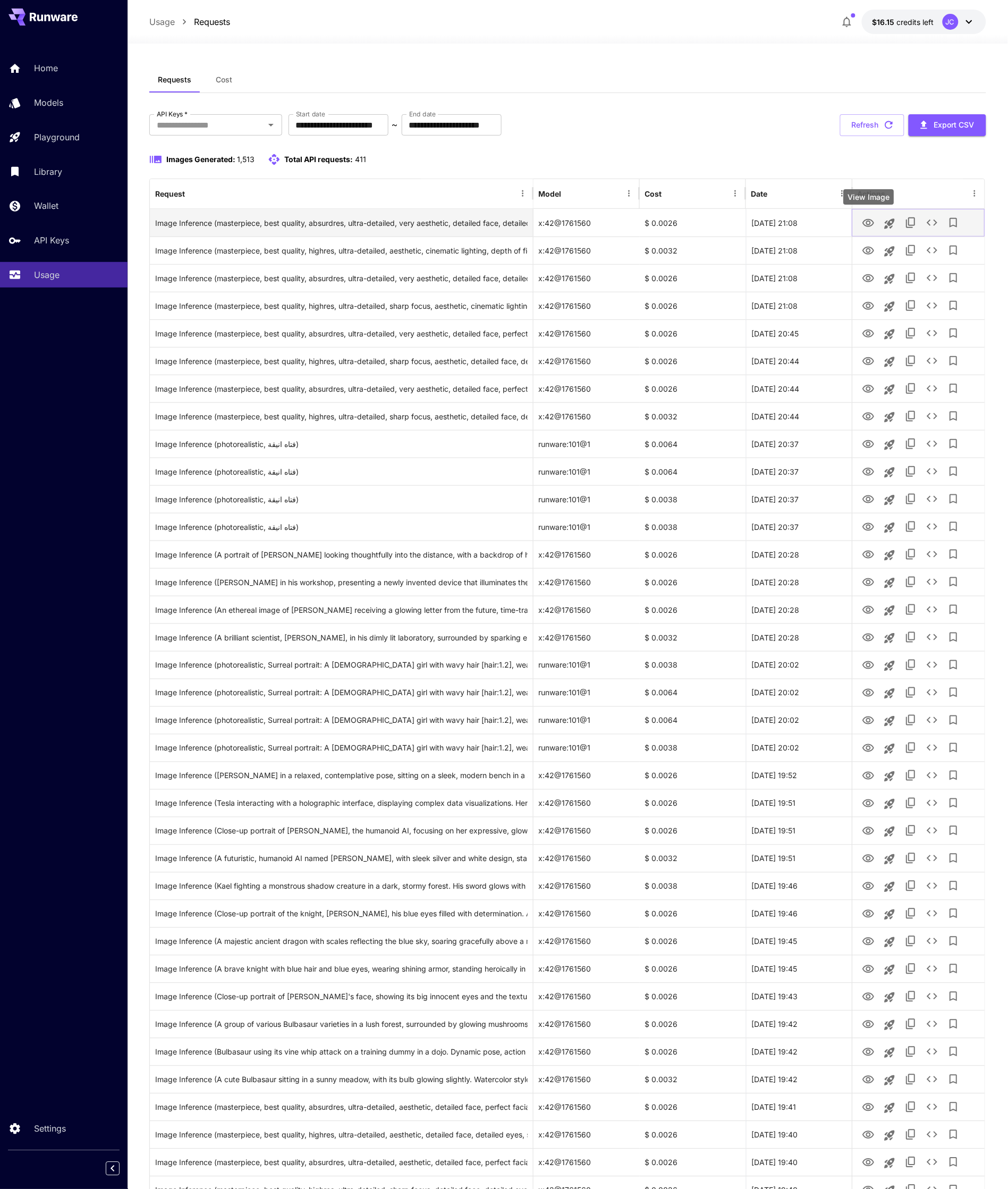
click at [873, 217] on icon "View Image" at bounding box center [868, 223] width 13 height 13
click at [872, 253] on icon "View Image" at bounding box center [868, 251] width 13 height 13
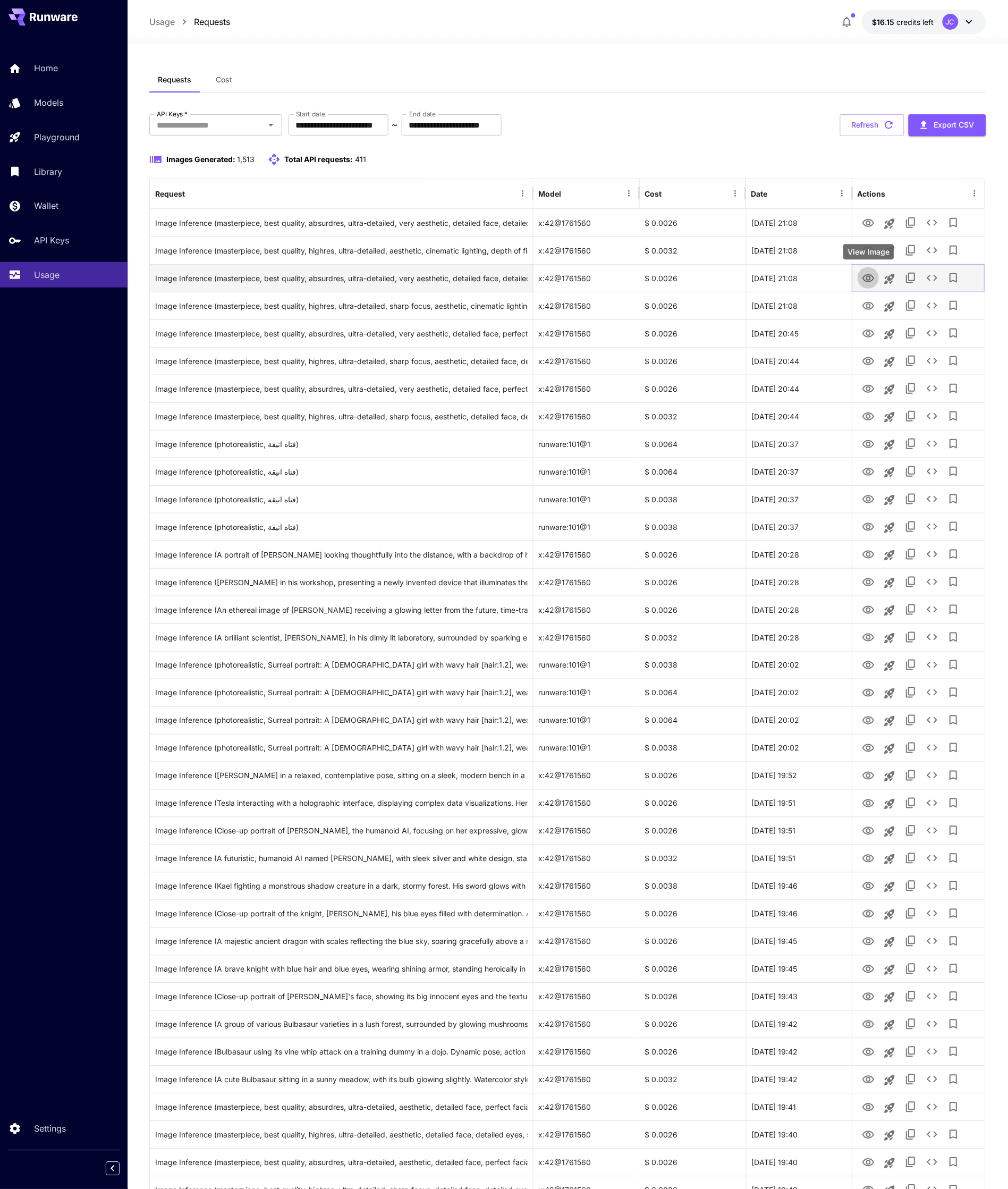
click at [869, 272] on icon "View Image" at bounding box center [868, 278] width 13 height 13
click at [865, 302] on icon "View Image" at bounding box center [868, 306] width 13 height 13
click at [865, 316] on button "View Image" at bounding box center [868, 305] width 21 height 22
click at [865, 310] on icon "View Image" at bounding box center [868, 306] width 13 height 13
click at [868, 330] on icon "View Image" at bounding box center [868, 333] width 11 height 8
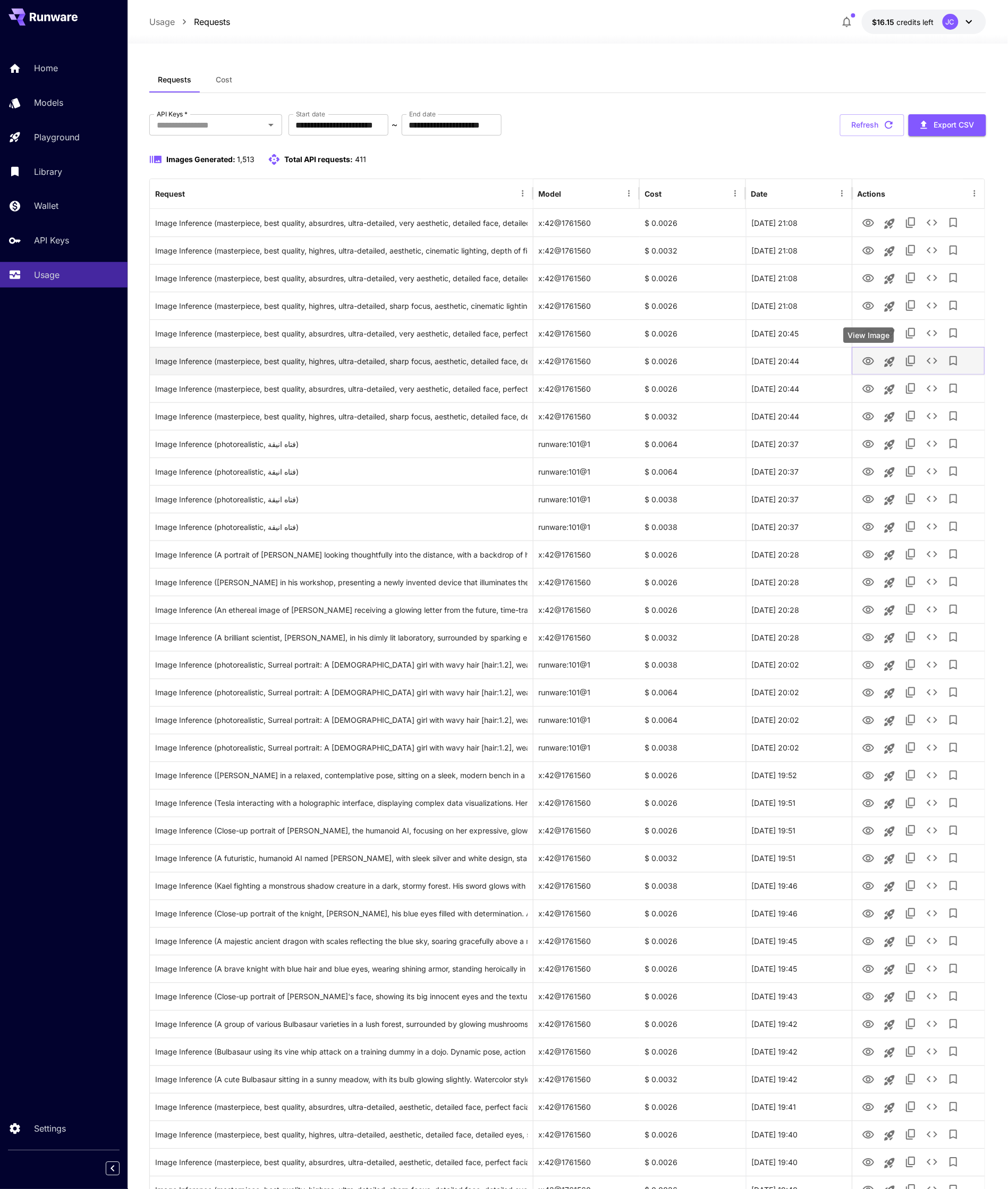
click at [870, 354] on link "View Image" at bounding box center [868, 361] width 13 height 13
click at [870, 374] on div at bounding box center [918, 361] width 121 height 27
click at [870, 382] on link "View Image" at bounding box center [868, 388] width 13 height 13
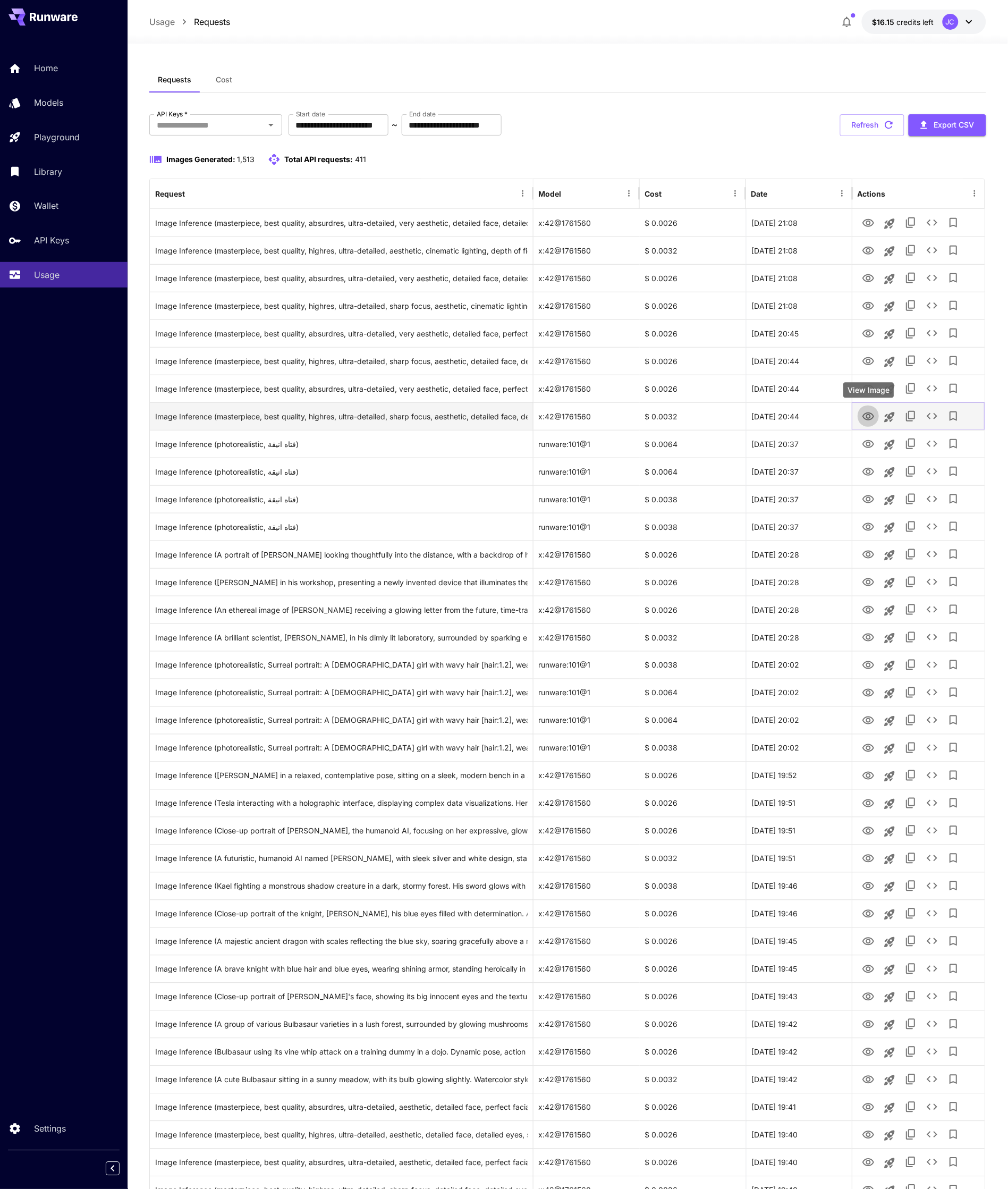
click at [870, 408] on button "View Image" at bounding box center [868, 416] width 21 height 22
click at [869, 413] on icon "View Image" at bounding box center [868, 416] width 11 height 8
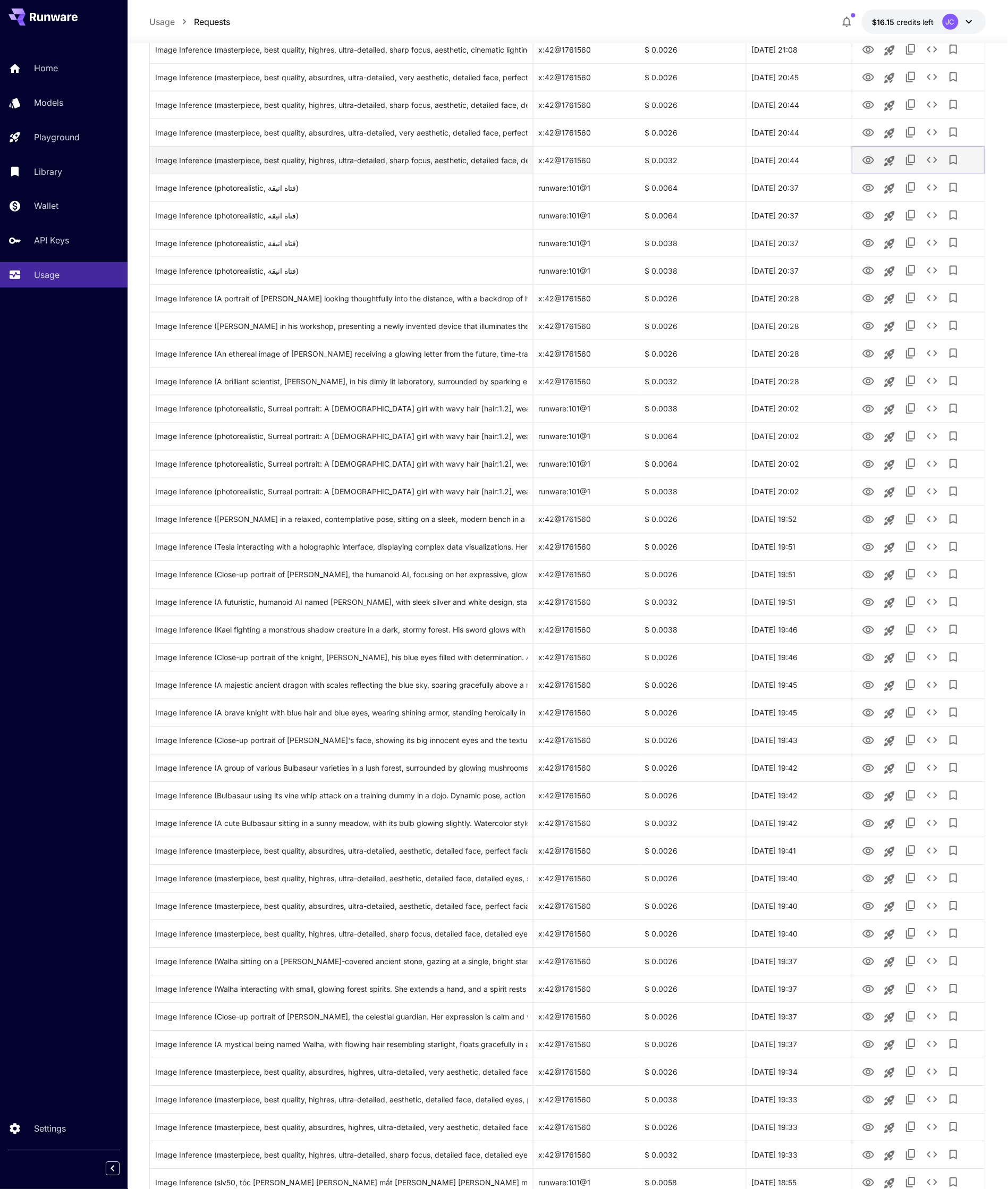
scroll to position [461, 0]
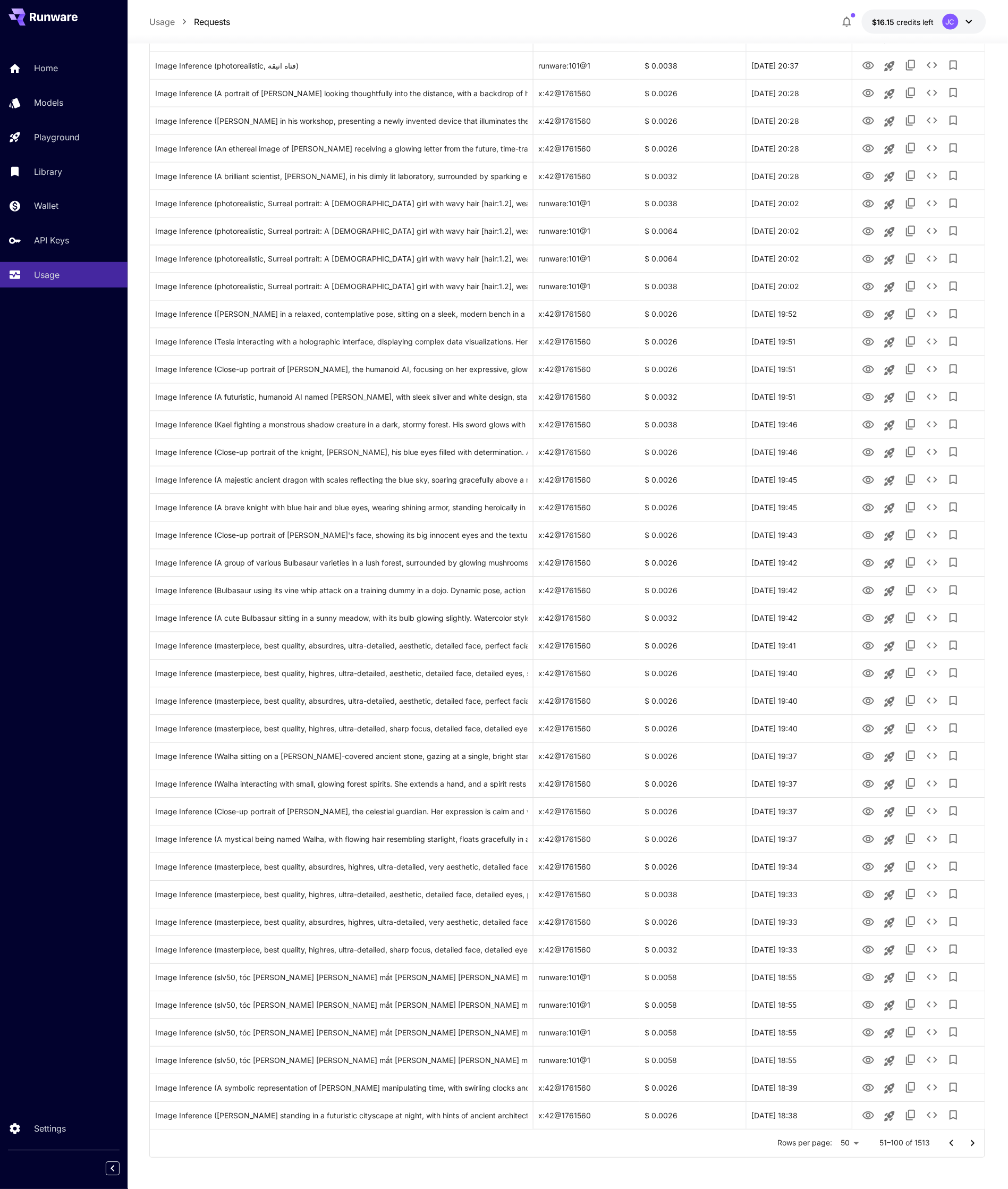
click at [951, 1151] on button "Go to previous page" at bounding box center [952, 1144] width 21 height 21
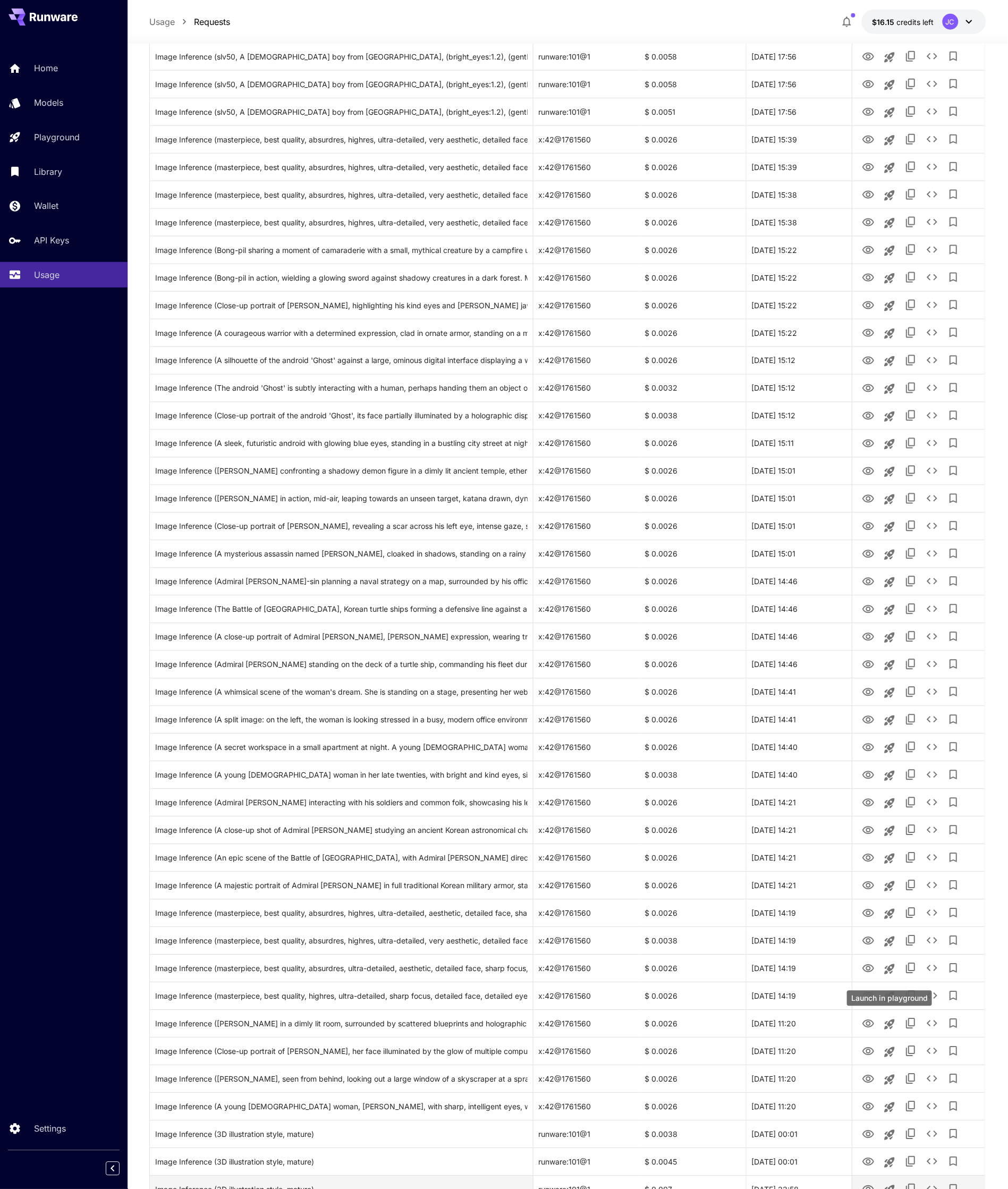
scroll to position [286, 0]
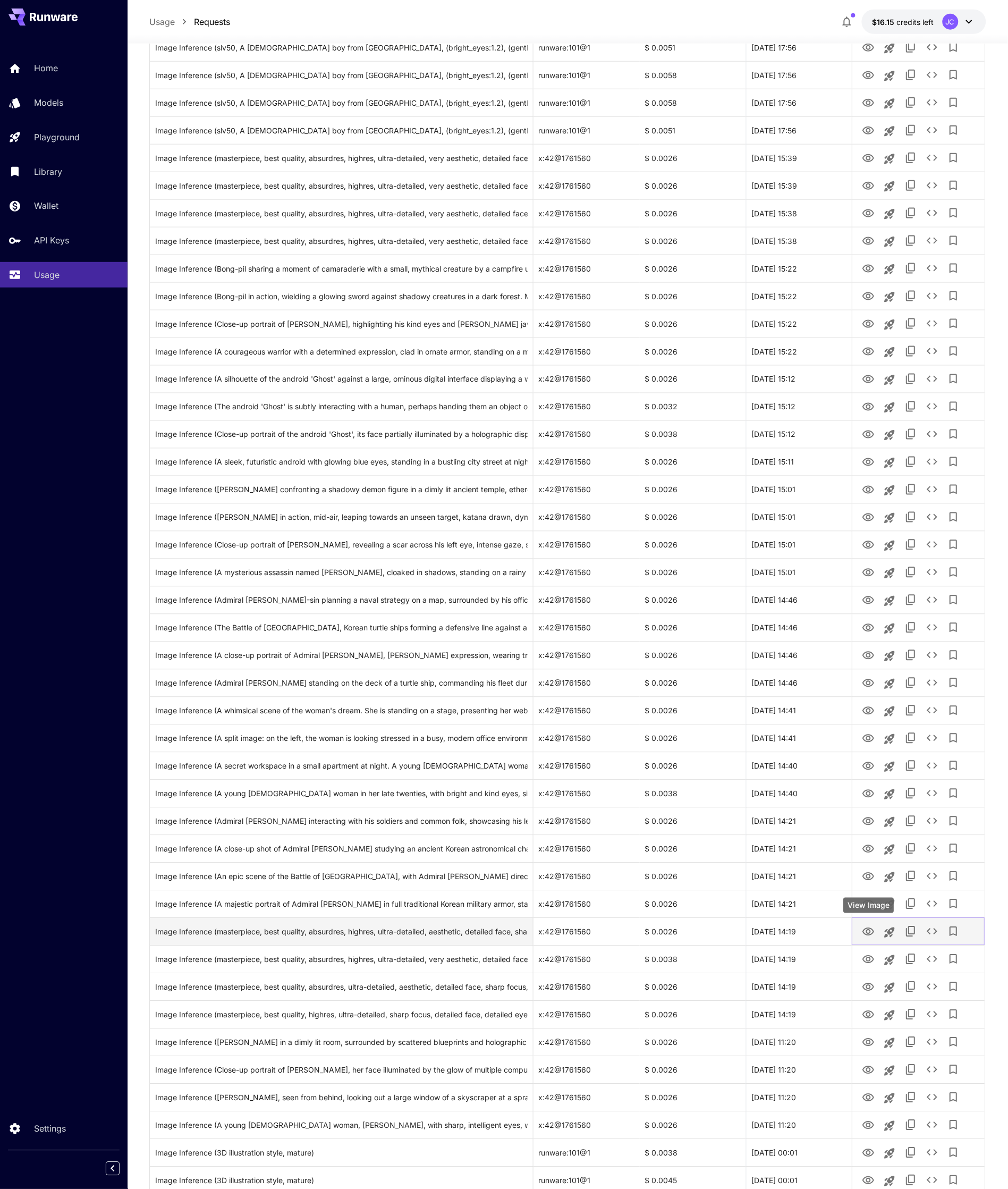
click at [866, 935] on icon "View Image" at bounding box center [868, 932] width 11 height 8
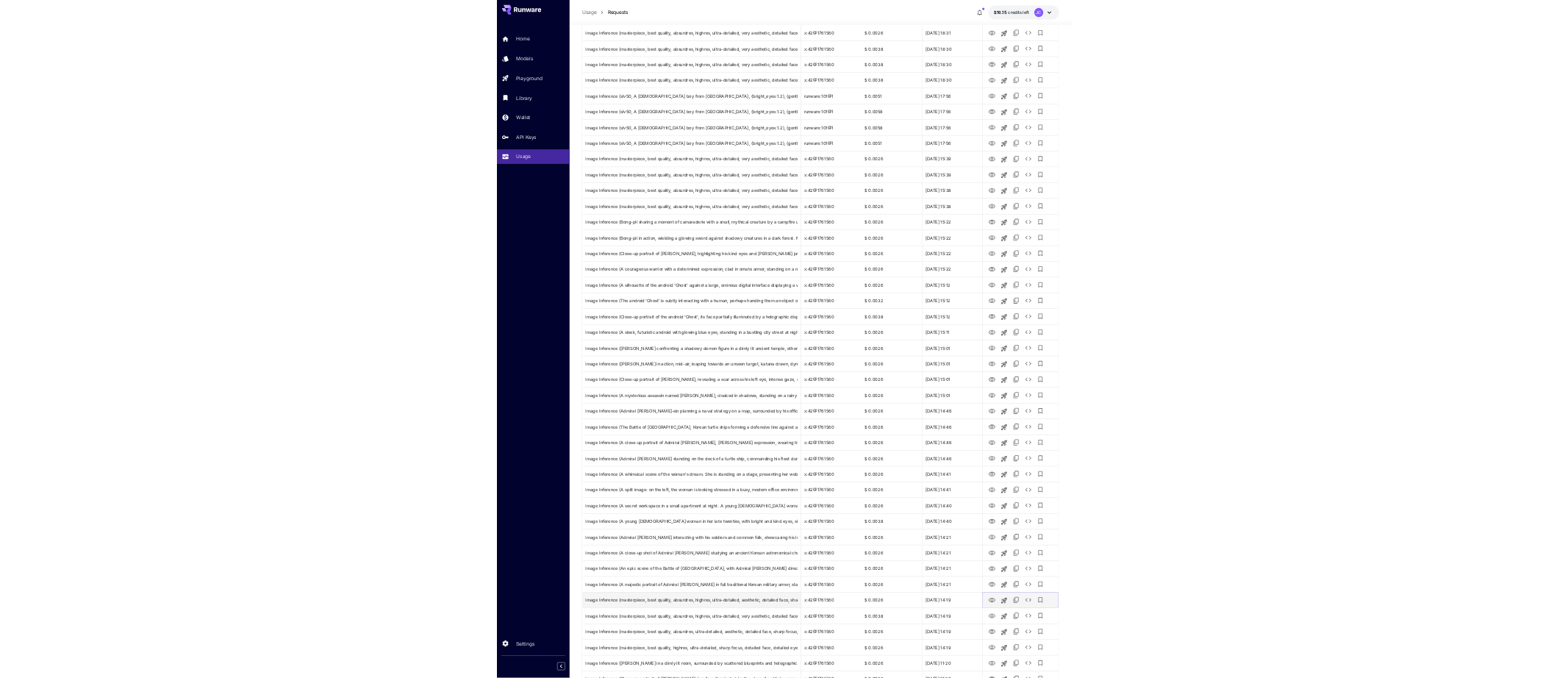
scroll to position [61, 0]
